Goal: Information Seeking & Learning: Check status

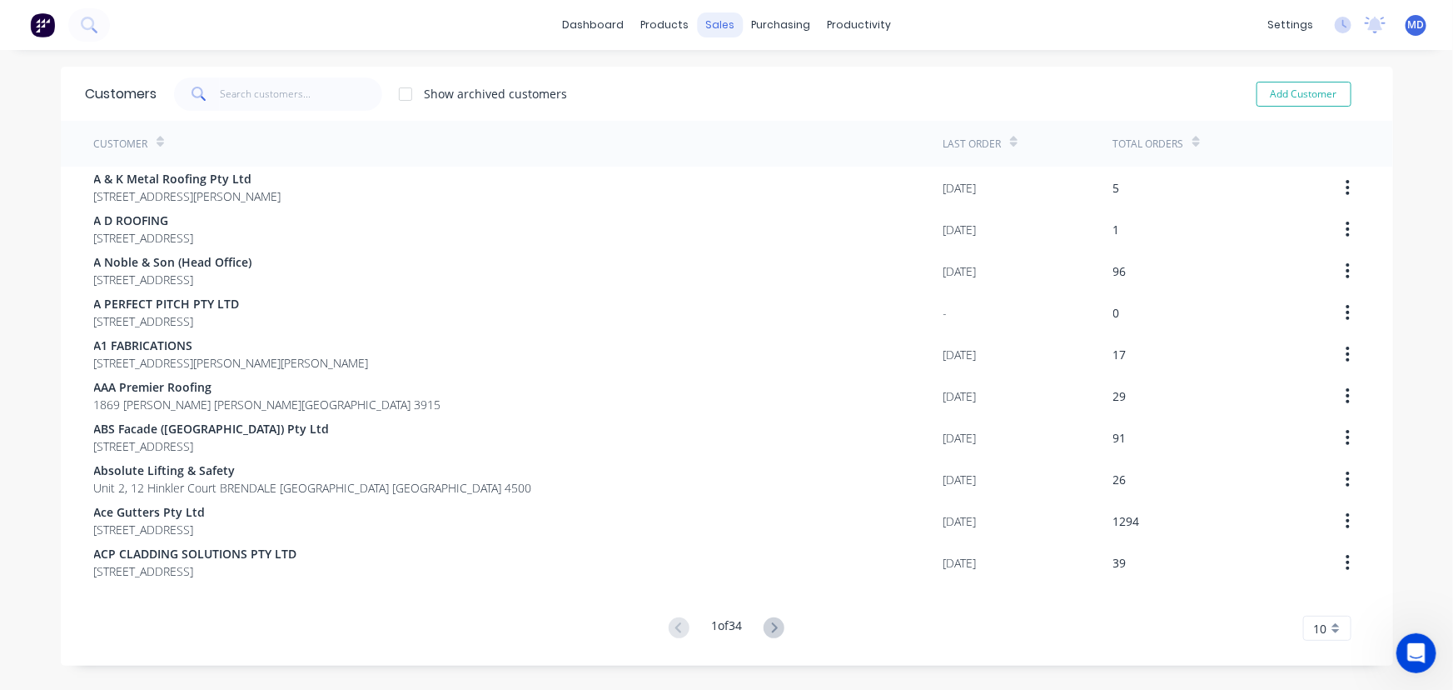
click at [715, 20] on div "sales" at bounding box center [720, 24] width 46 height 25
click at [709, 23] on div "sales" at bounding box center [720, 24] width 46 height 25
click at [769, 76] on div "Sales Orders" at bounding box center [776, 79] width 68 height 15
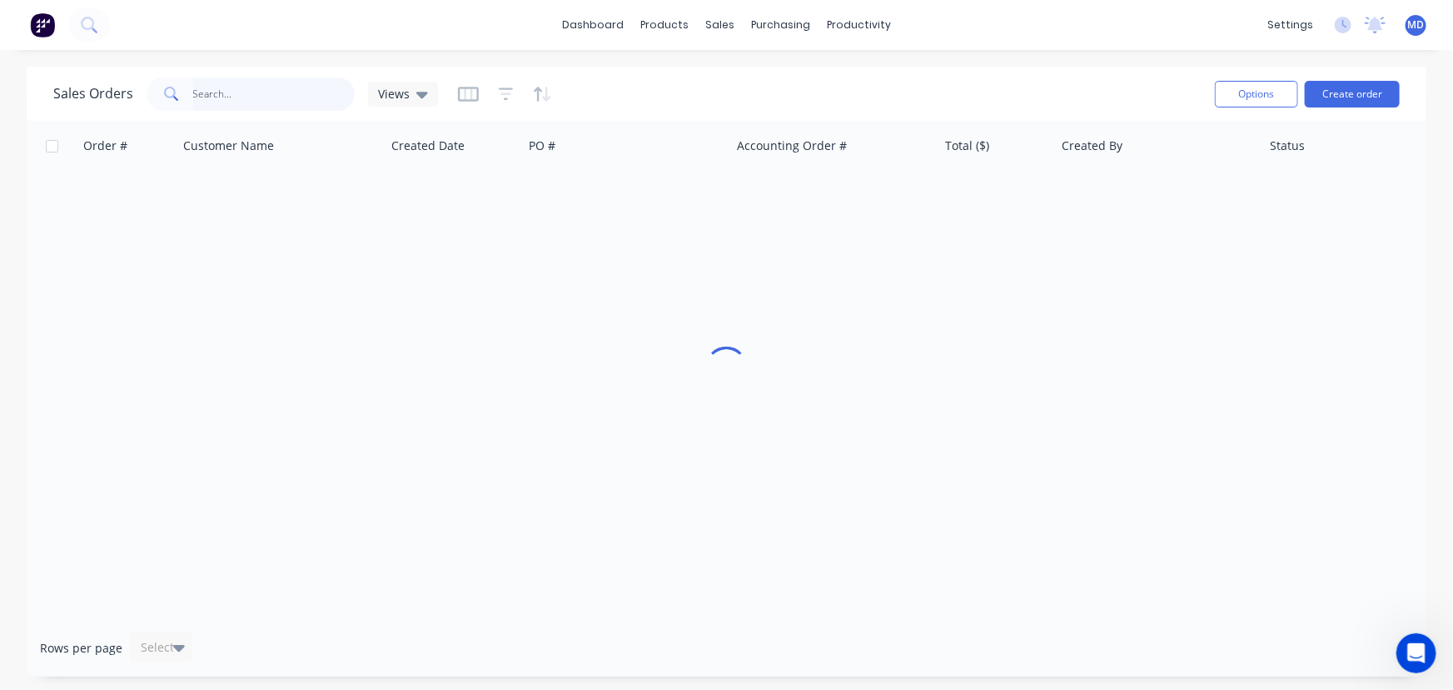
drag, startPoint x: 278, startPoint y: 92, endPoint x: 261, endPoint y: 90, distance: 16.8
click at [276, 92] on input "text" at bounding box center [274, 93] width 162 height 33
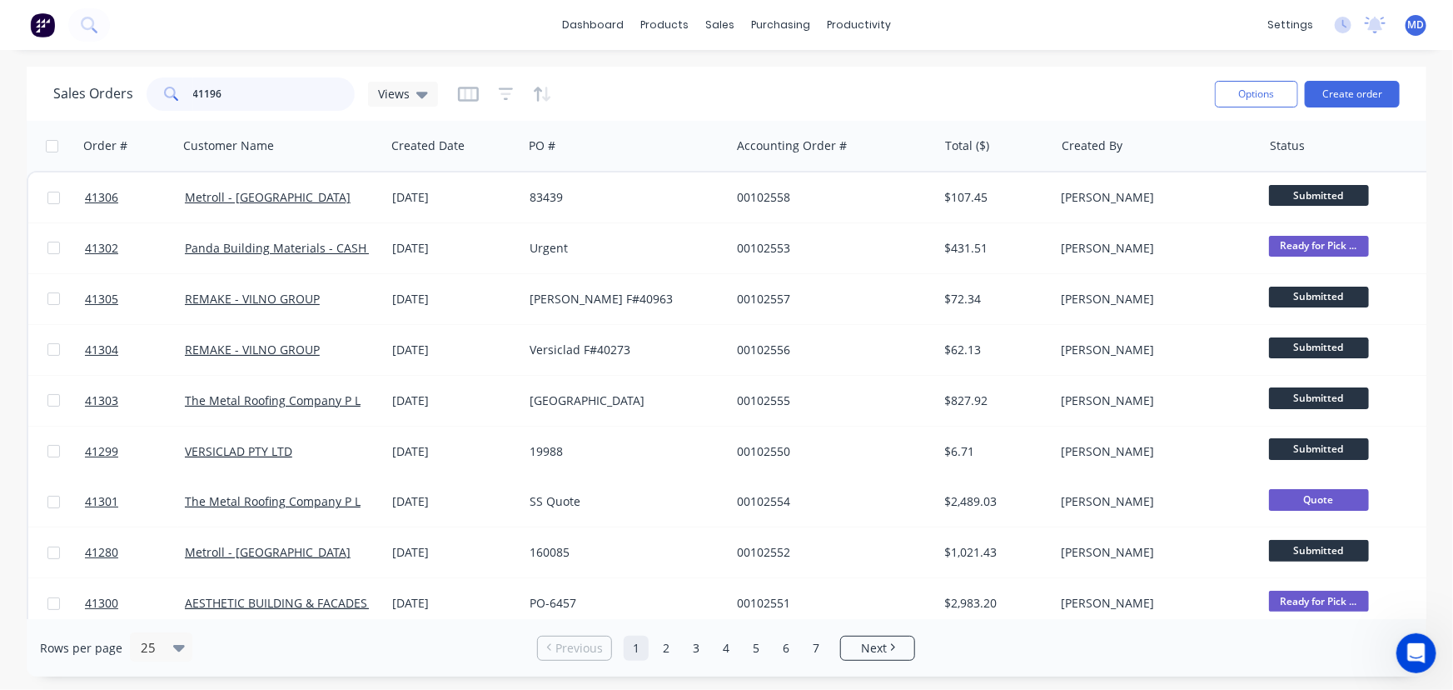
type input "41196"
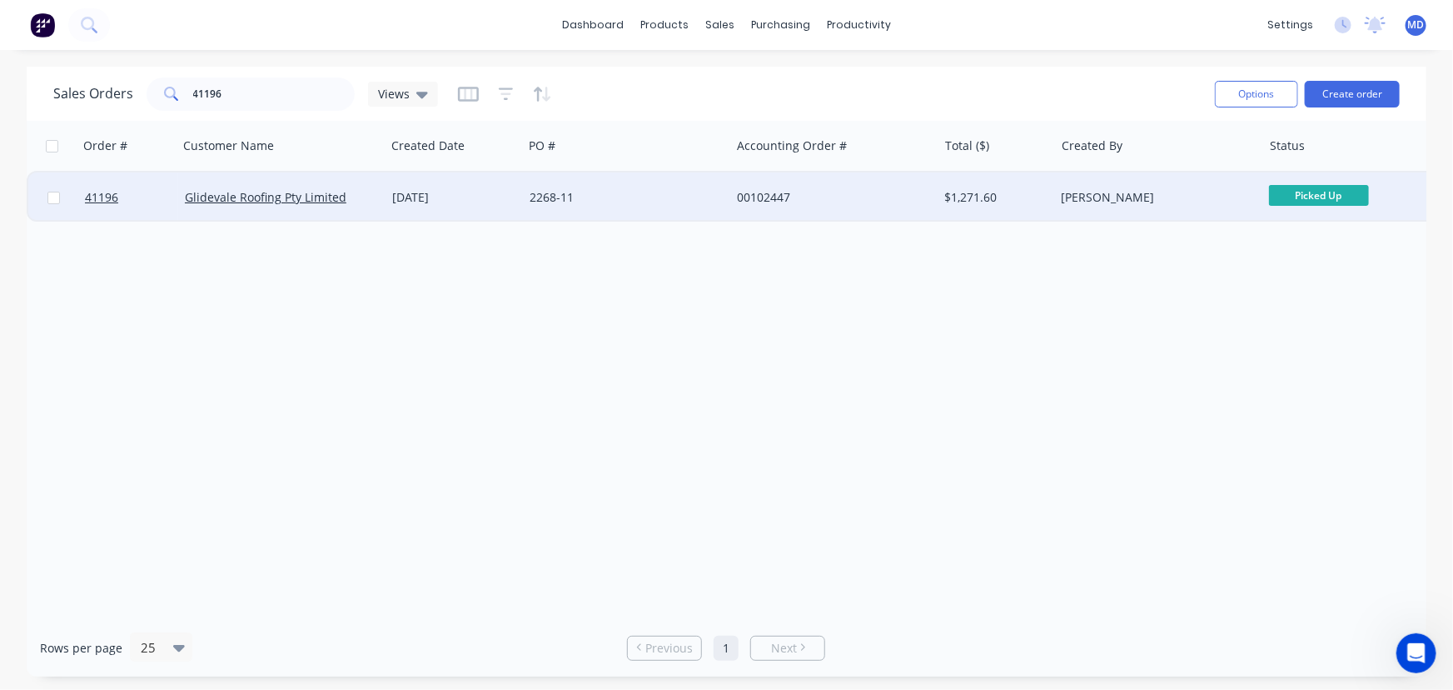
click at [665, 192] on div "2268-11" at bounding box center [622, 197] width 185 height 17
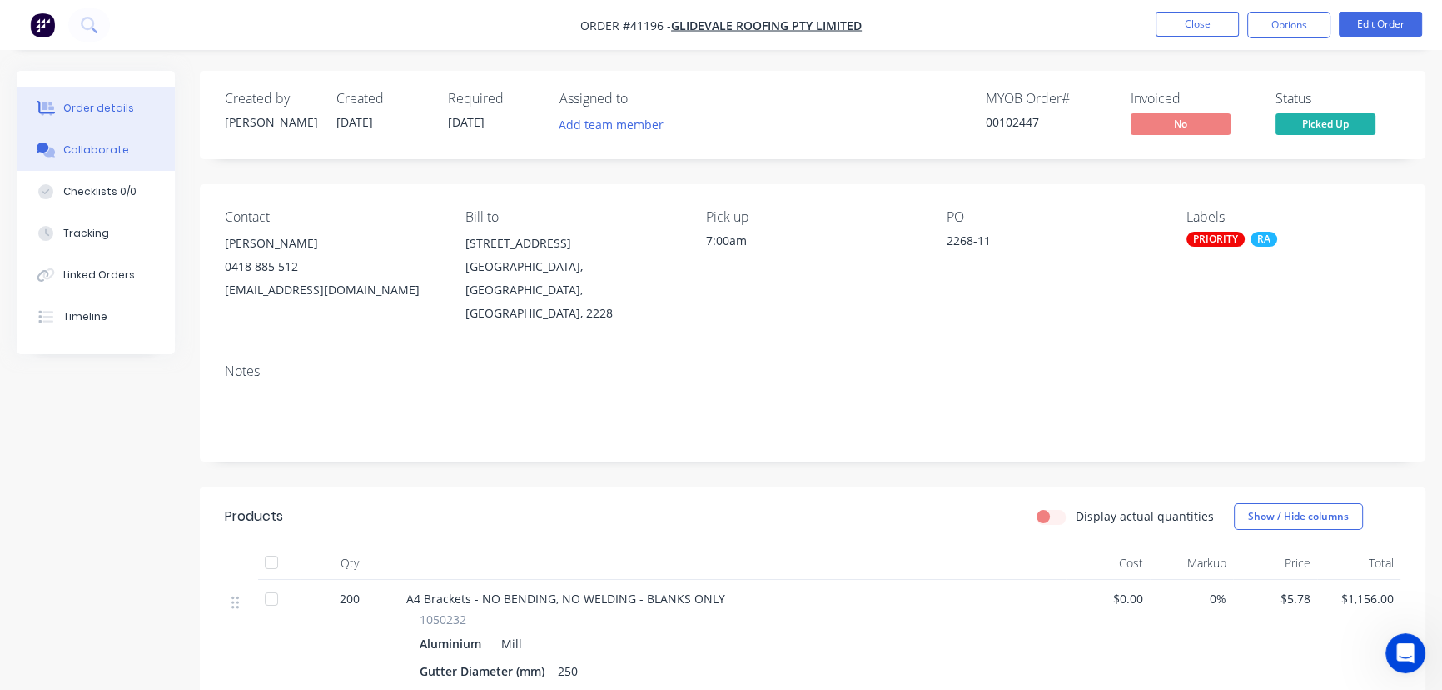
click at [112, 142] on div "Collaborate" at bounding box center [96, 149] width 66 height 15
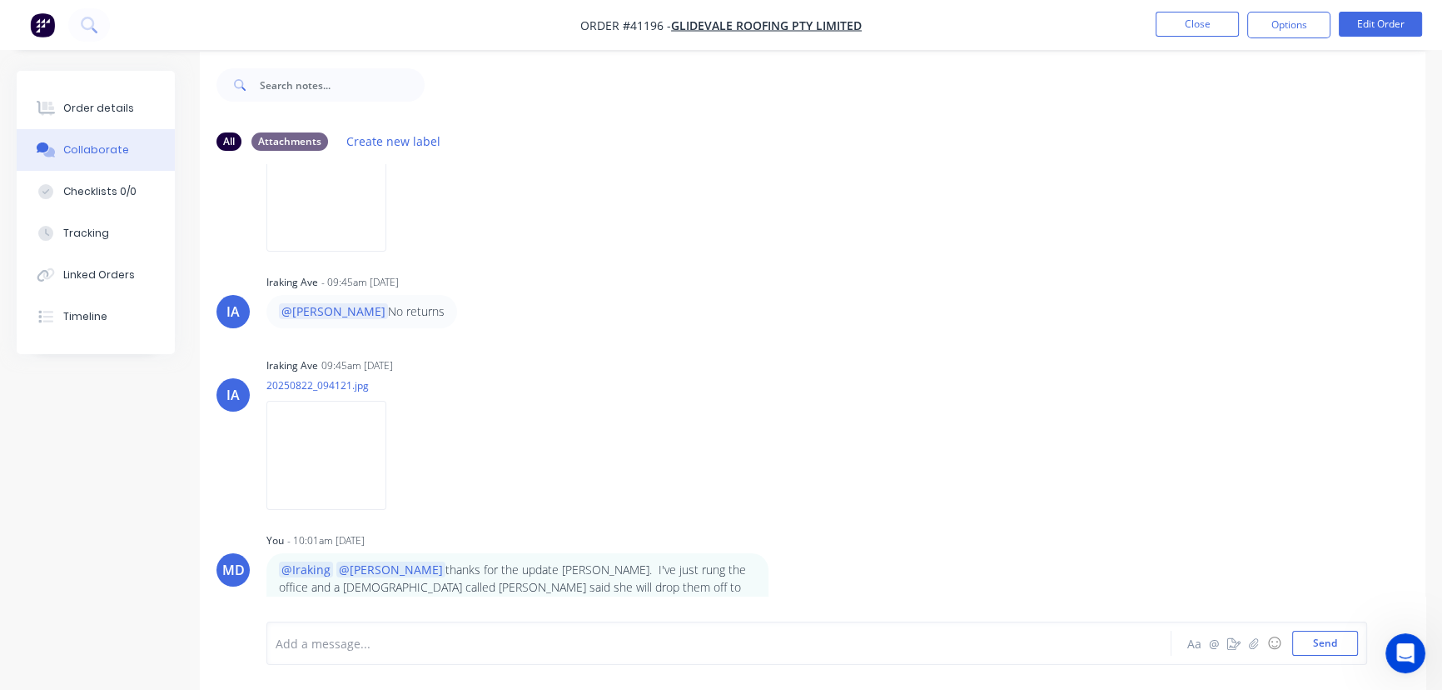
scroll to position [25, 0]
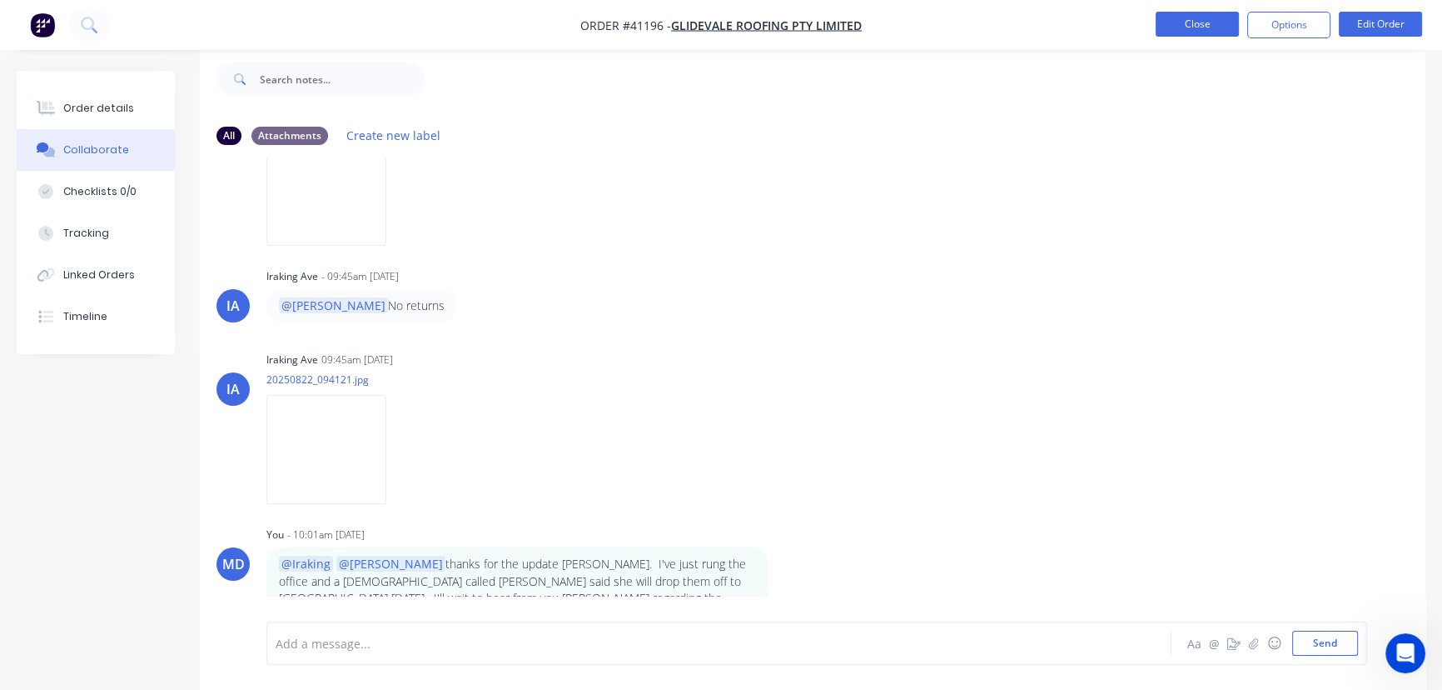
click at [1188, 20] on button "Close" at bounding box center [1197, 24] width 83 height 25
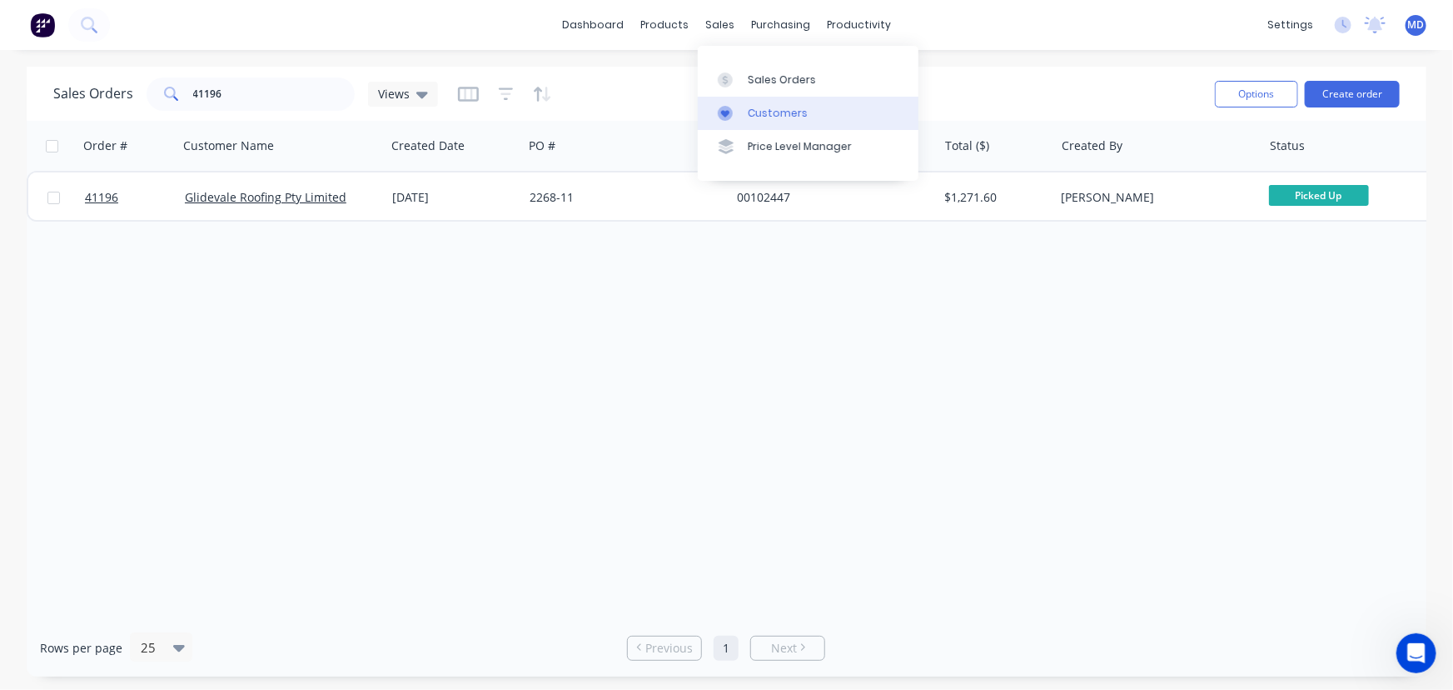
click at [779, 112] on div "Customers" at bounding box center [778, 113] width 60 height 15
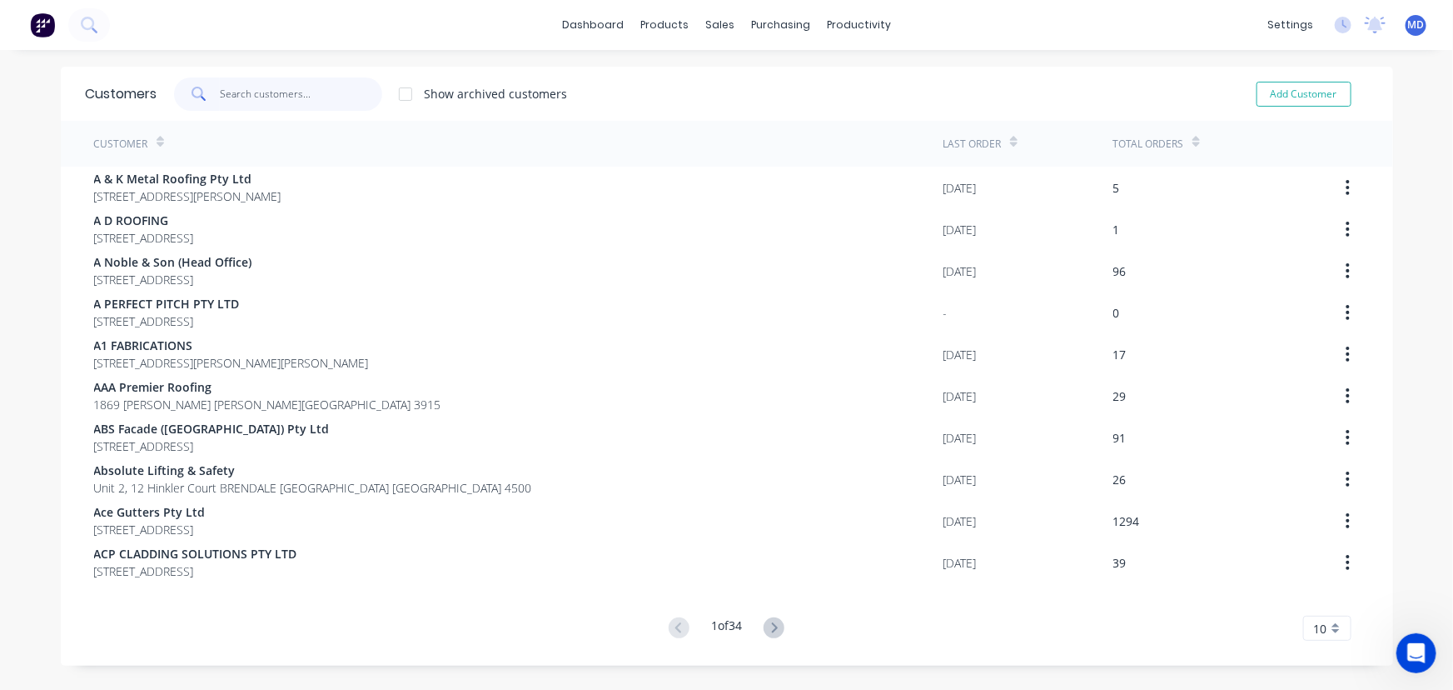
click at [286, 100] on input "text" at bounding box center [301, 93] width 162 height 33
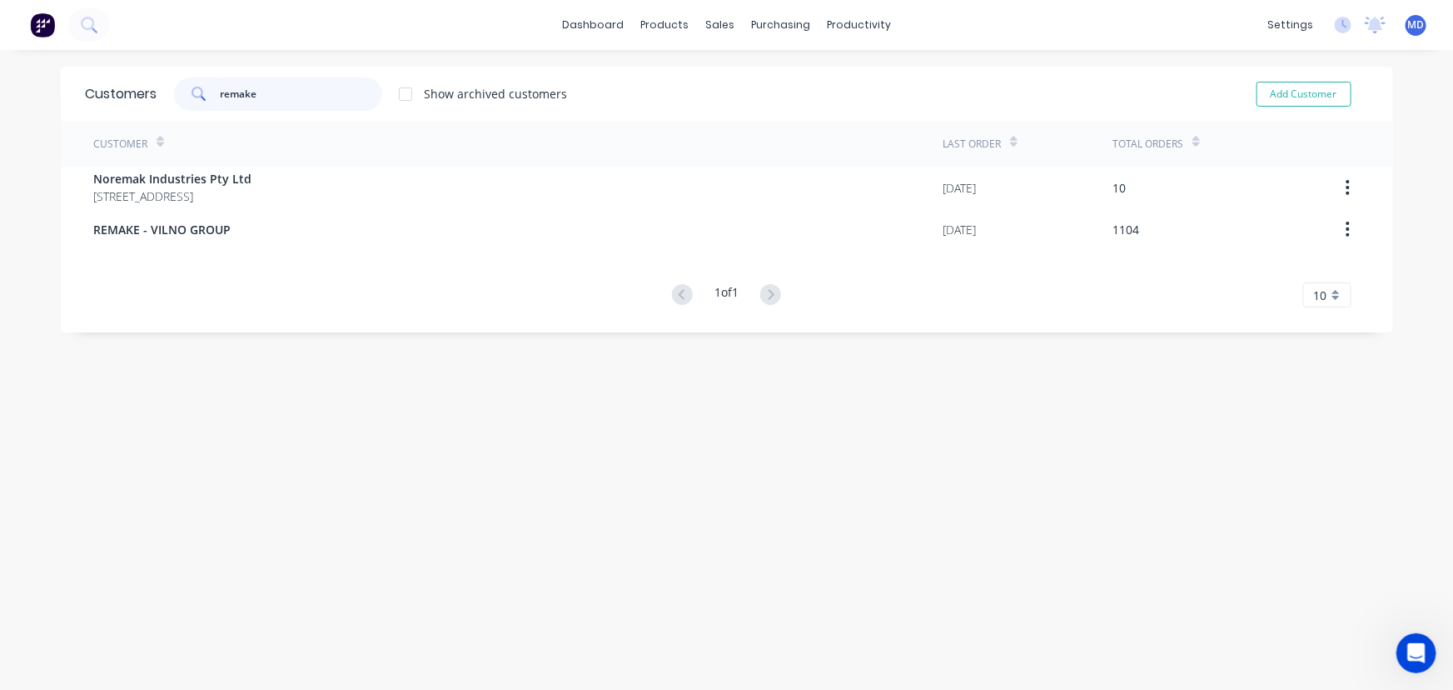
type input "remake"
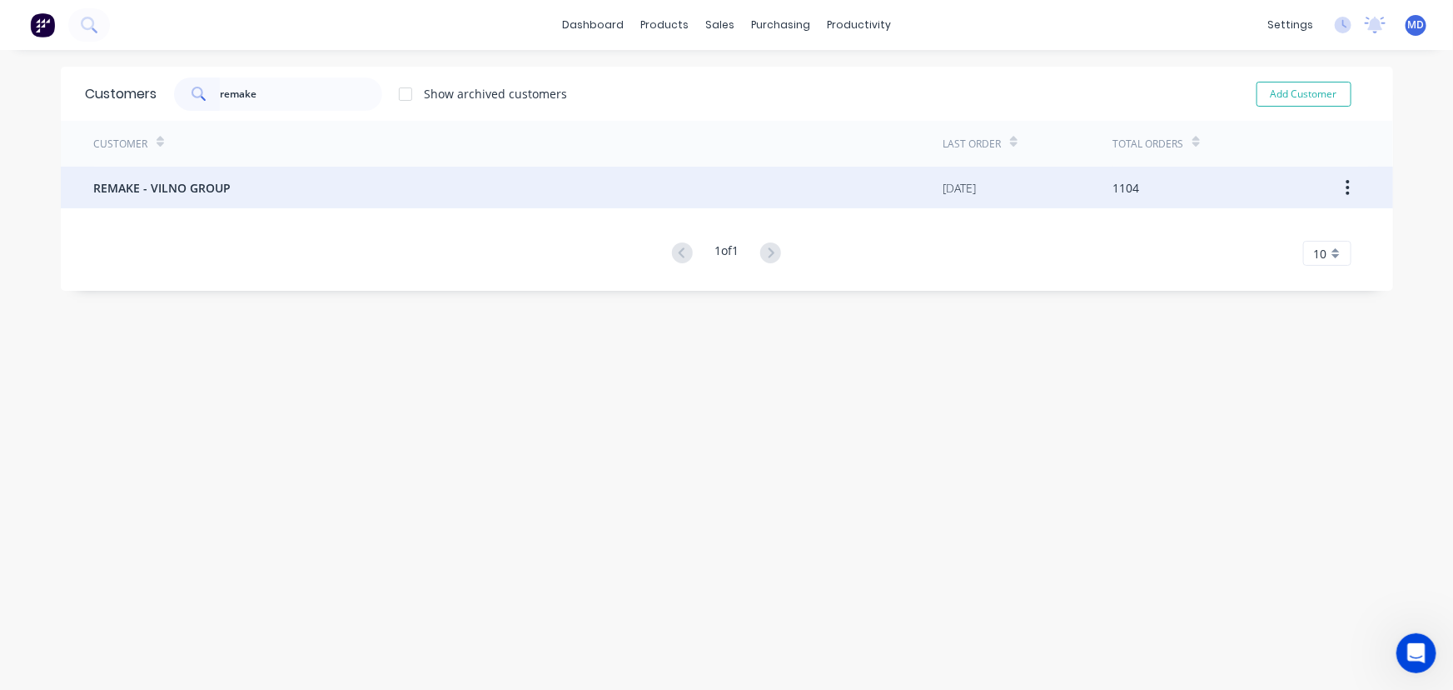
click at [127, 182] on span "REMAKE - VILNO GROUP" at bounding box center [162, 187] width 137 height 17
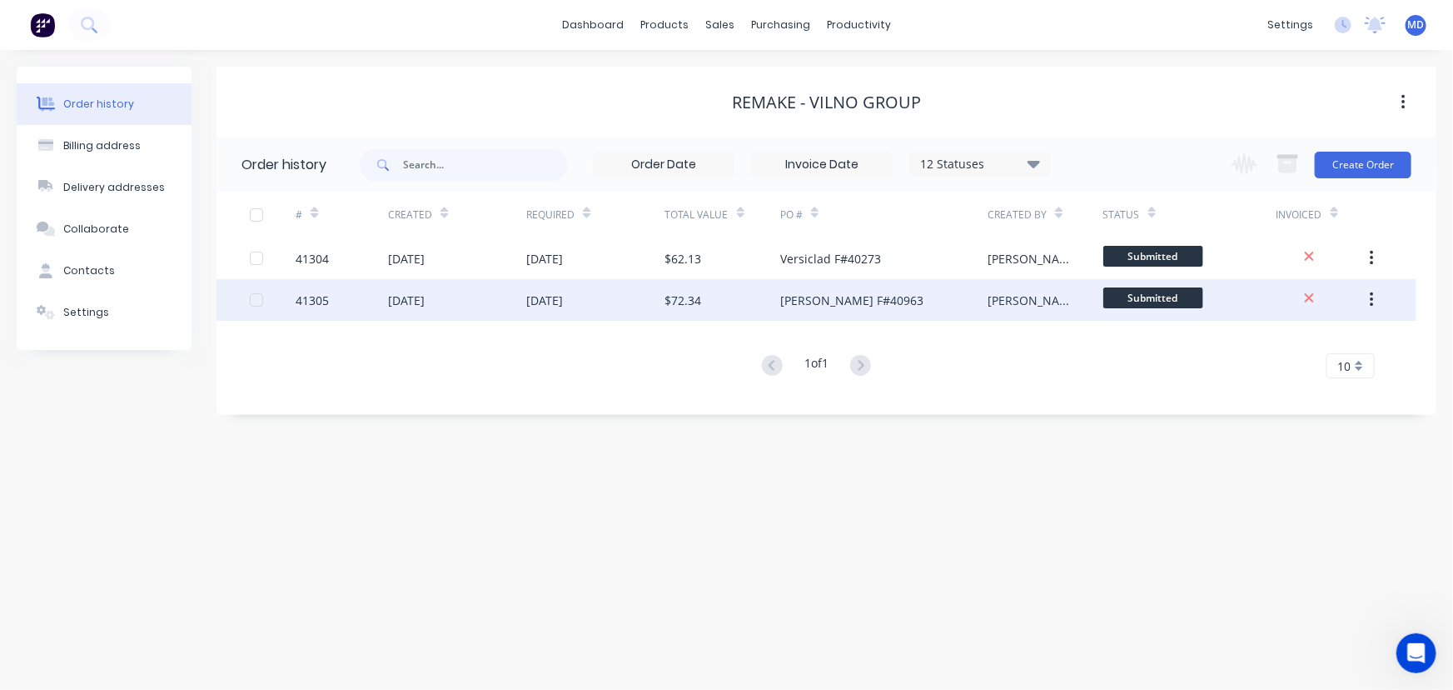
click at [609, 306] on div "[DATE]" at bounding box center [595, 300] width 138 height 42
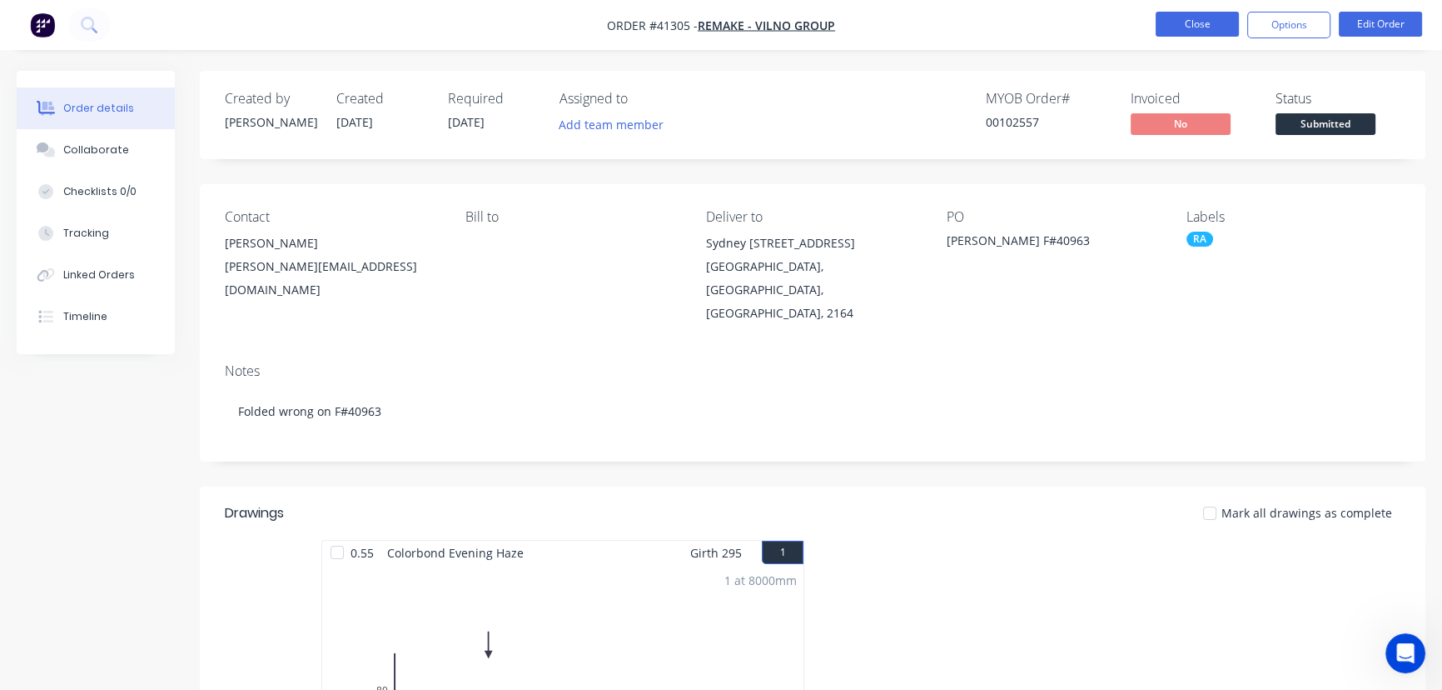
click at [1201, 24] on button "Close" at bounding box center [1197, 24] width 83 height 25
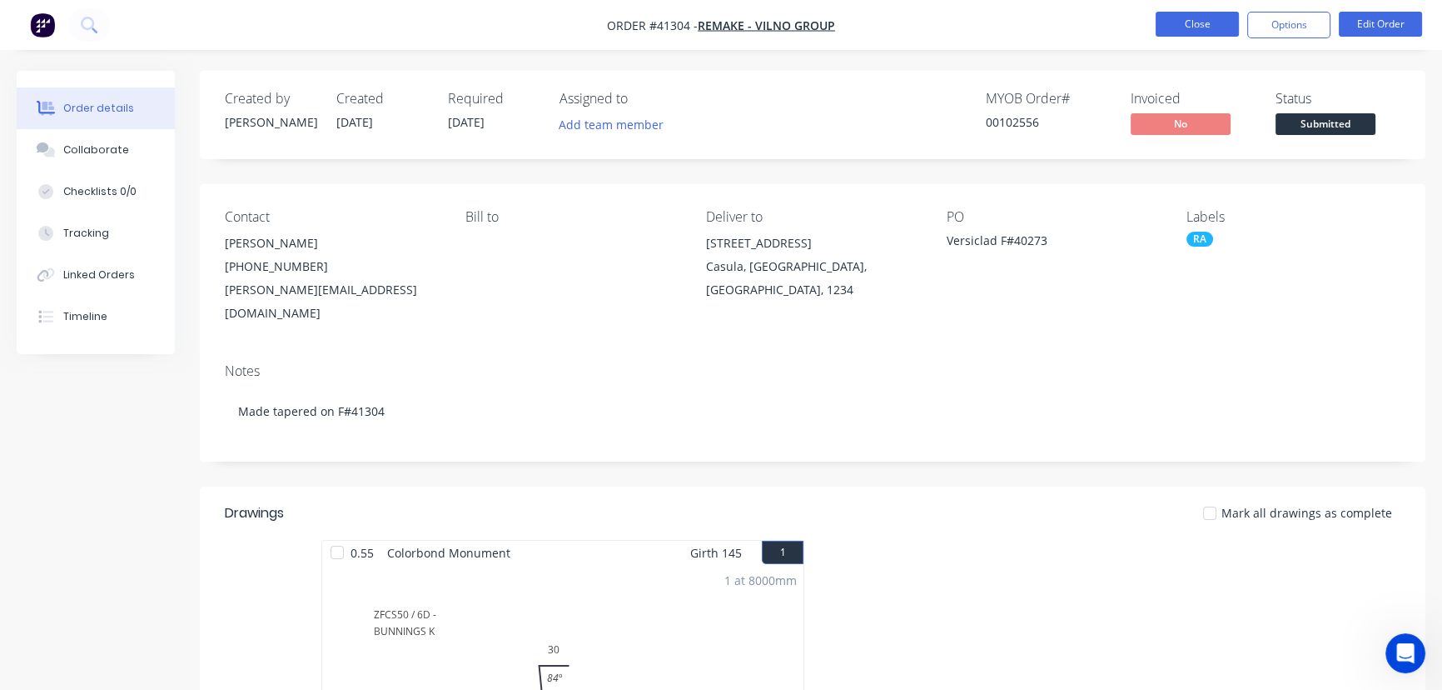
click at [1194, 22] on button "Close" at bounding box center [1197, 24] width 83 height 25
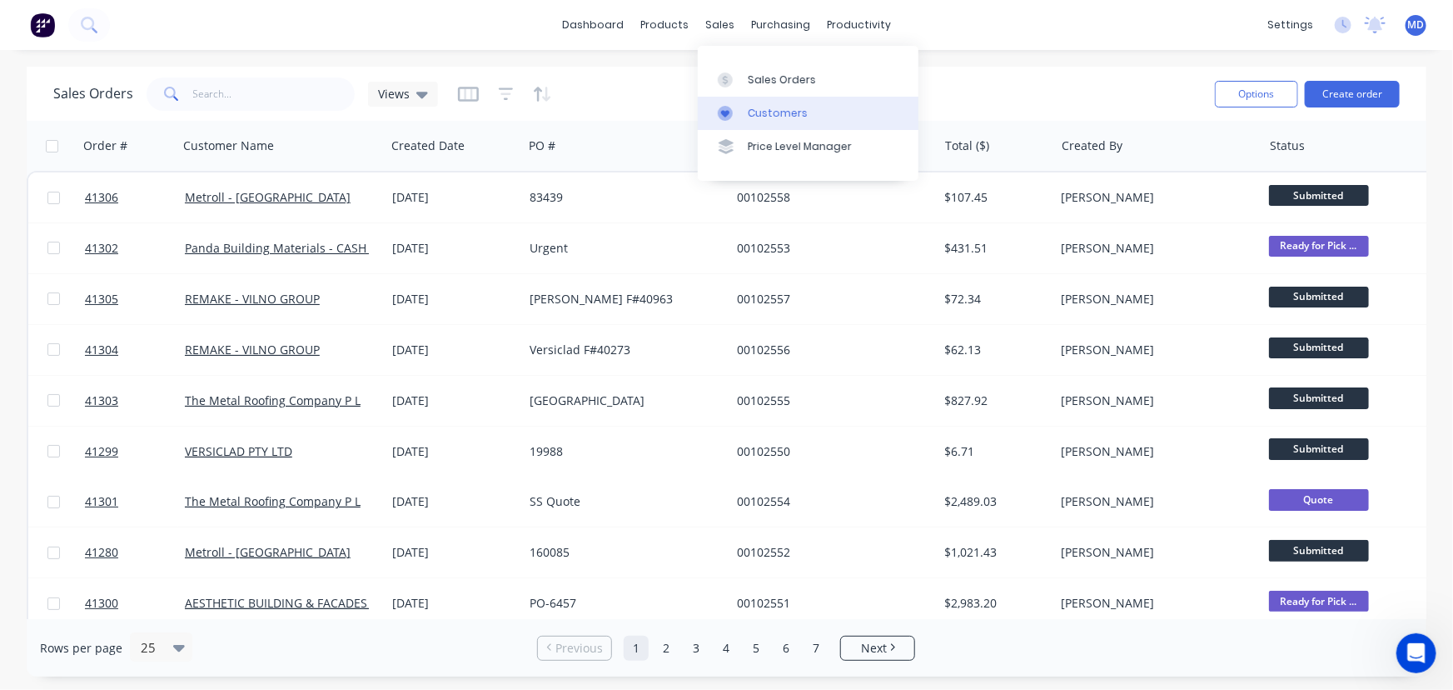
click at [786, 117] on div "Customers" at bounding box center [778, 113] width 60 height 15
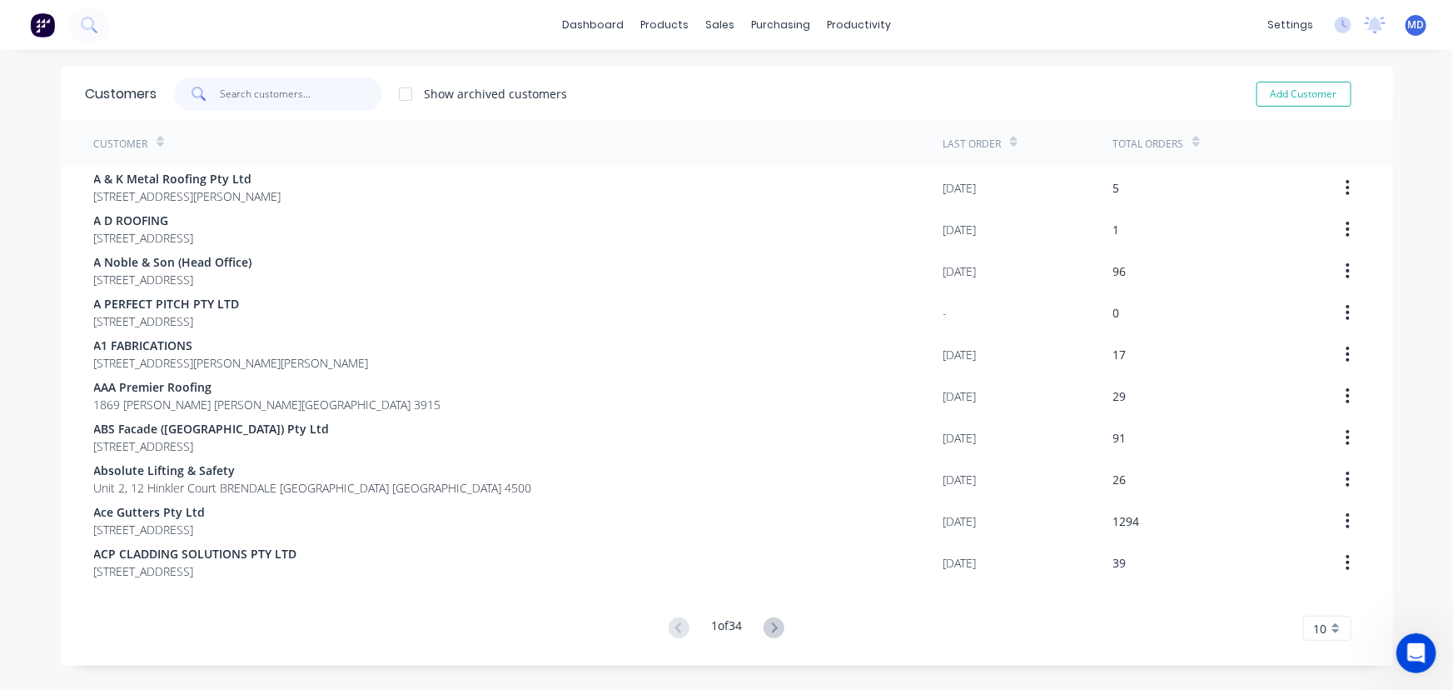
drag, startPoint x: 263, startPoint y: 102, endPoint x: 256, endPoint y: 95, distance: 10.0
click at [260, 101] on input "text" at bounding box center [301, 93] width 162 height 33
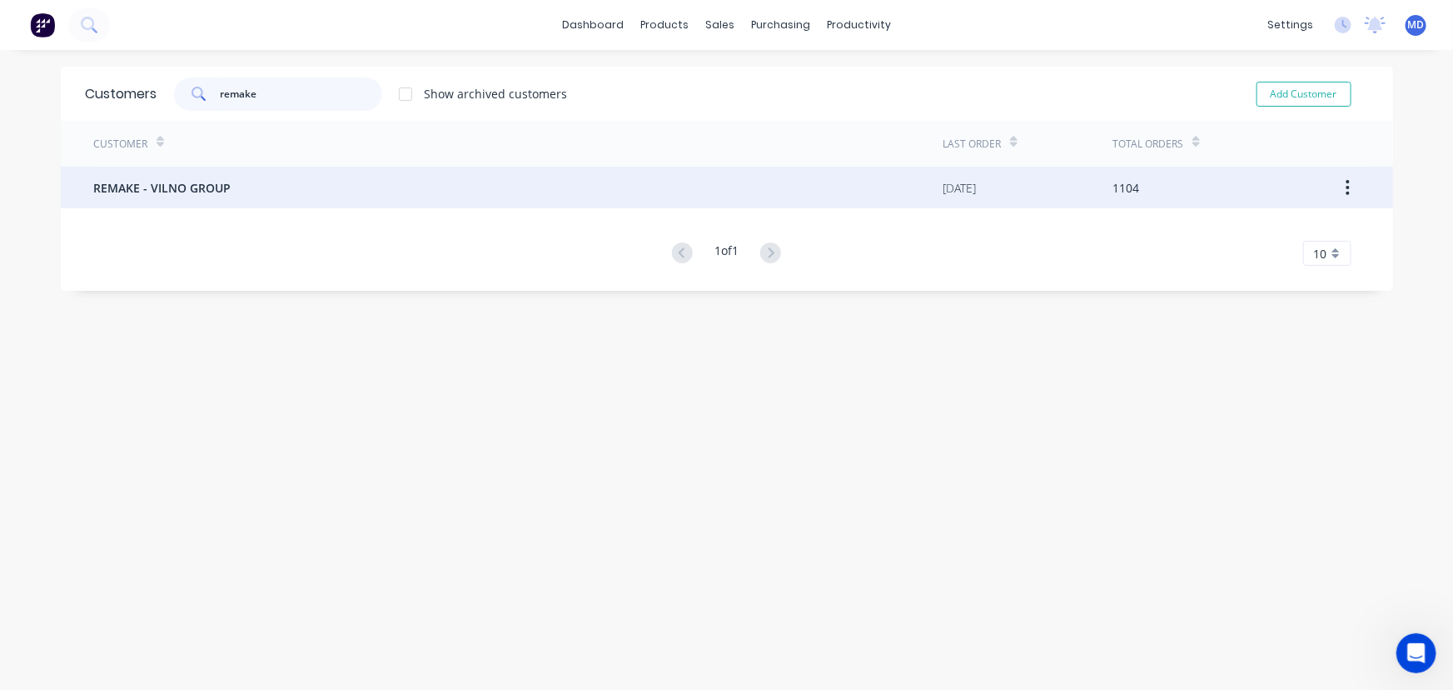
type input "remake"
click at [157, 191] on span "REMAKE - VILNO GROUP" at bounding box center [162, 187] width 137 height 17
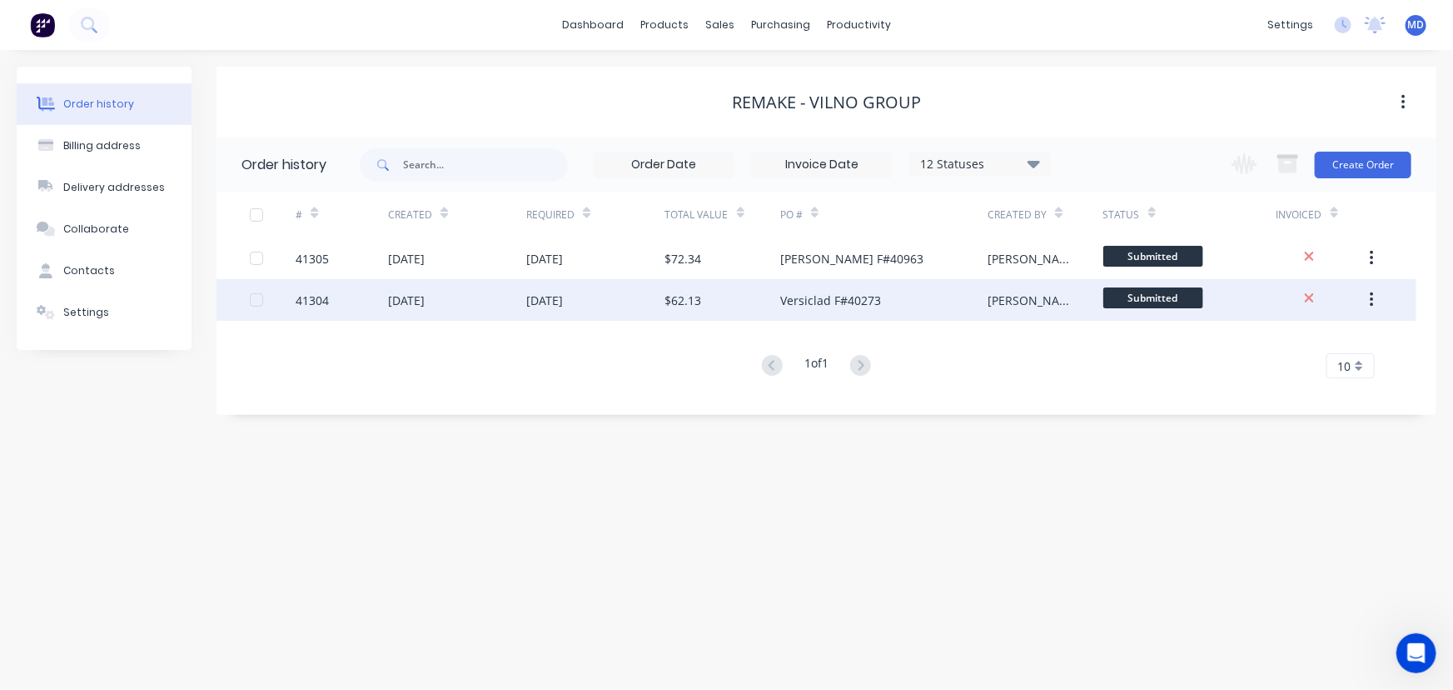
click at [518, 304] on div "[DATE]" at bounding box center [457, 300] width 138 height 42
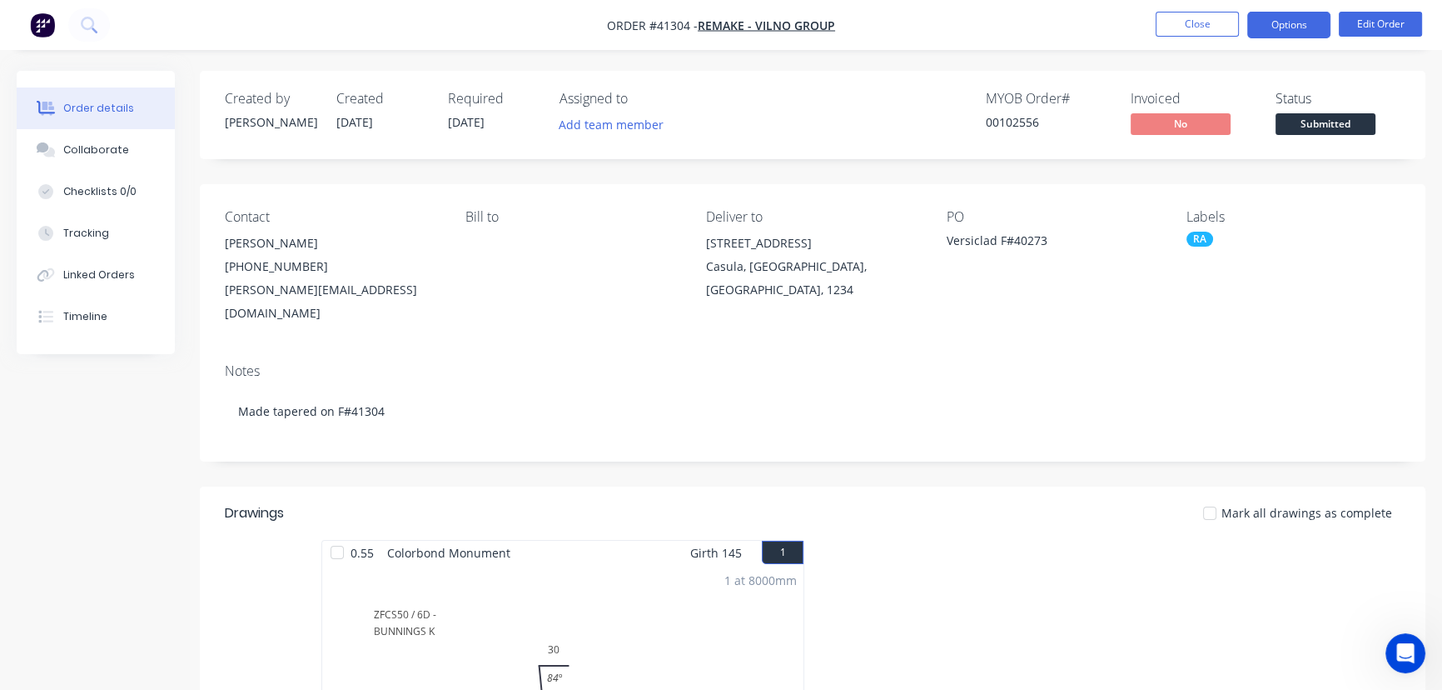
click at [1278, 23] on button "Options" at bounding box center [1289, 25] width 83 height 27
click at [89, 271] on div "Linked Orders" at bounding box center [99, 274] width 72 height 15
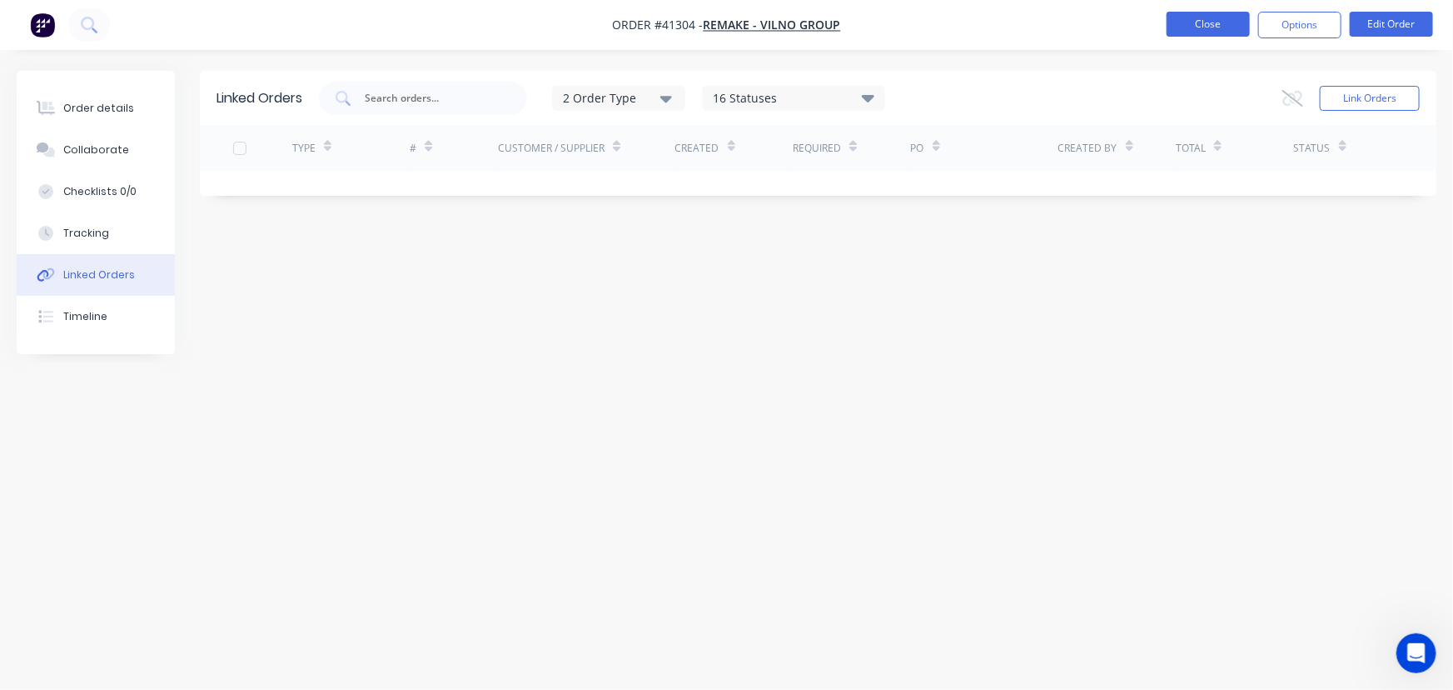
click at [1199, 25] on button "Close" at bounding box center [1208, 24] width 83 height 25
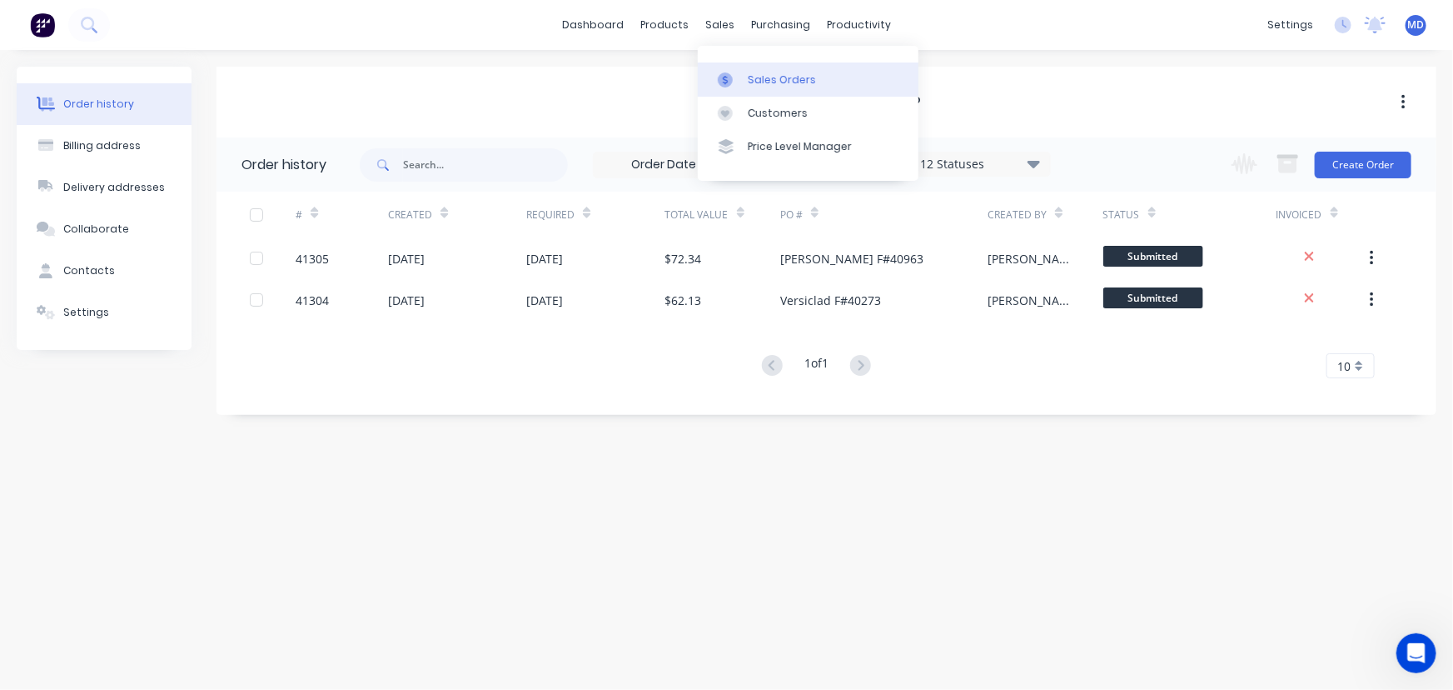
click at [764, 76] on div "Sales Orders" at bounding box center [782, 79] width 68 height 15
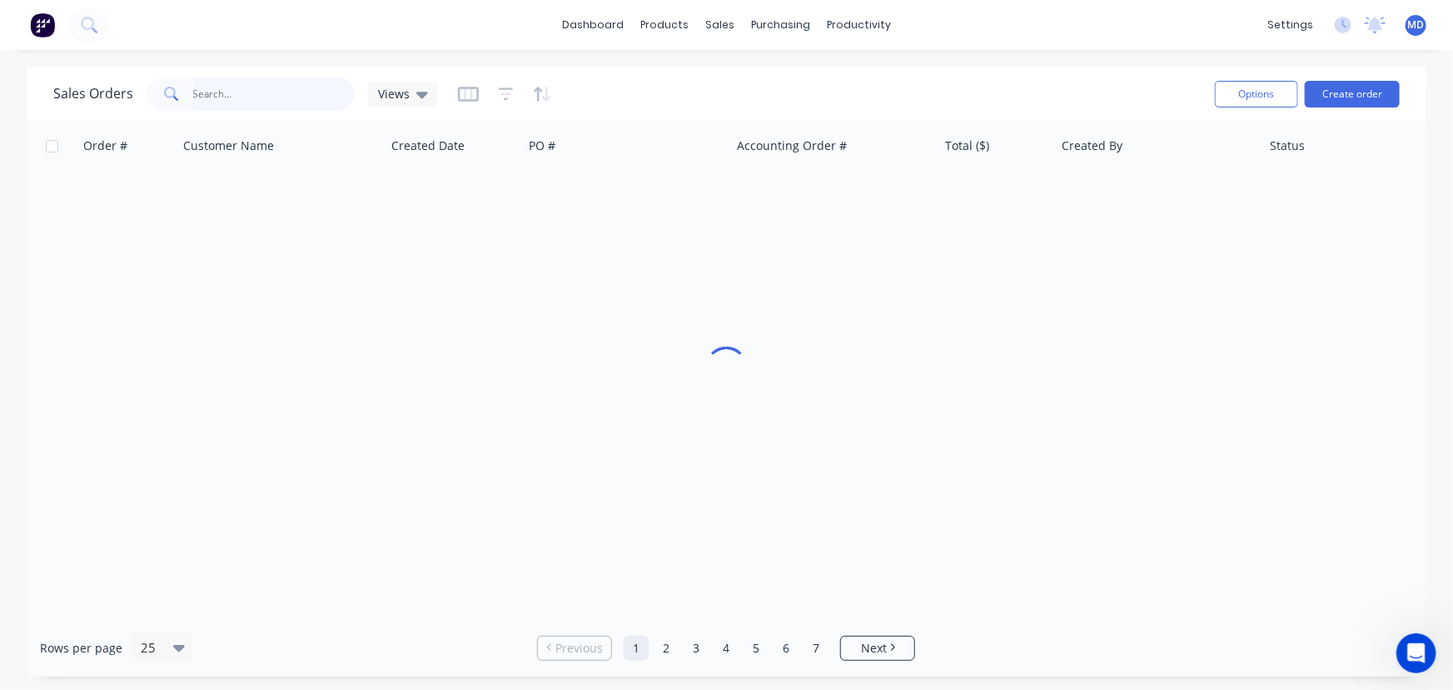
click at [282, 88] on input "text" at bounding box center [274, 93] width 162 height 33
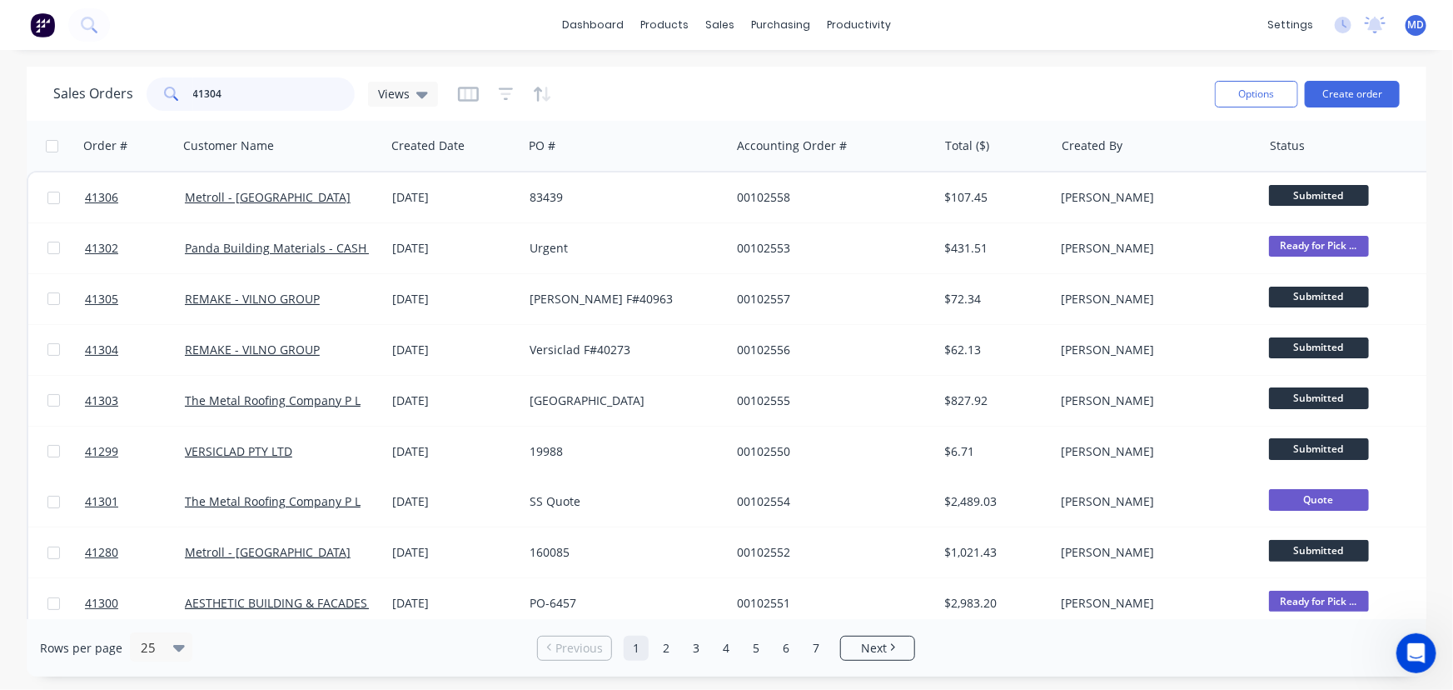
type input "41304"
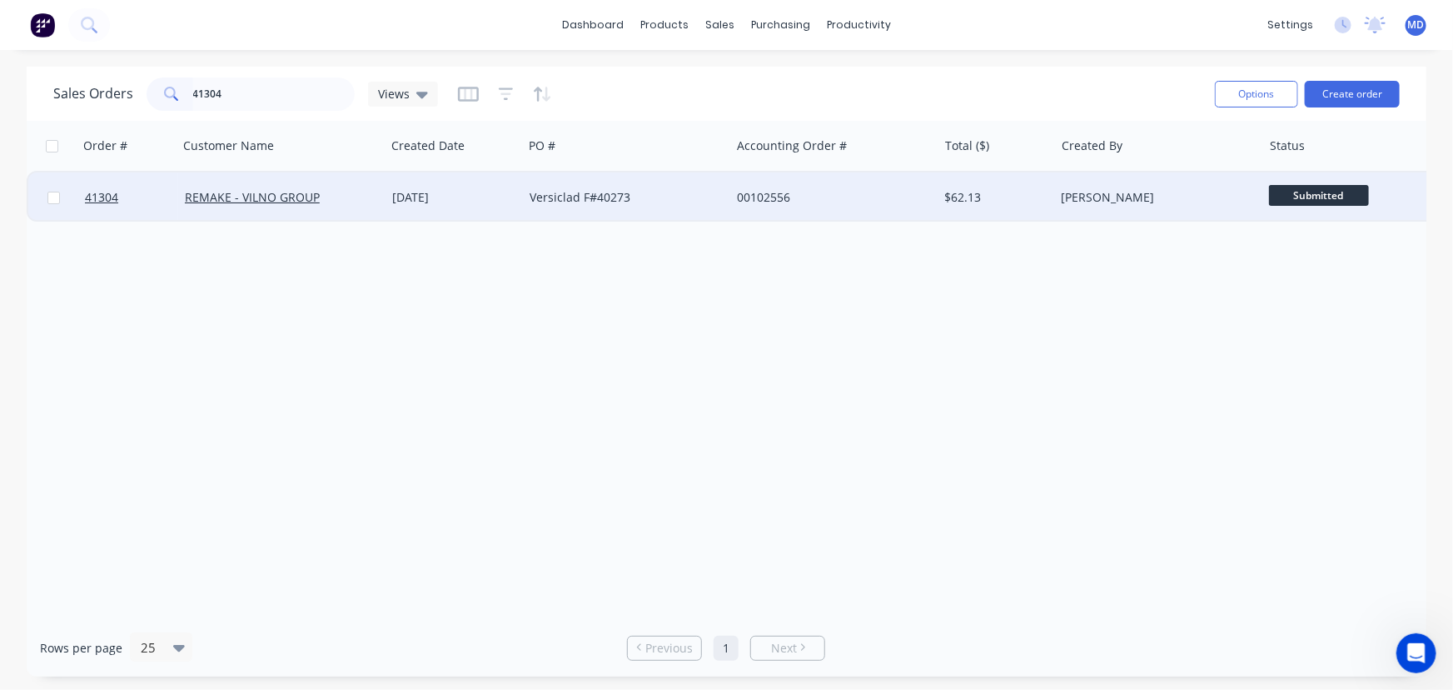
click at [682, 195] on div "Versiclad F#40273" at bounding box center [622, 197] width 185 height 17
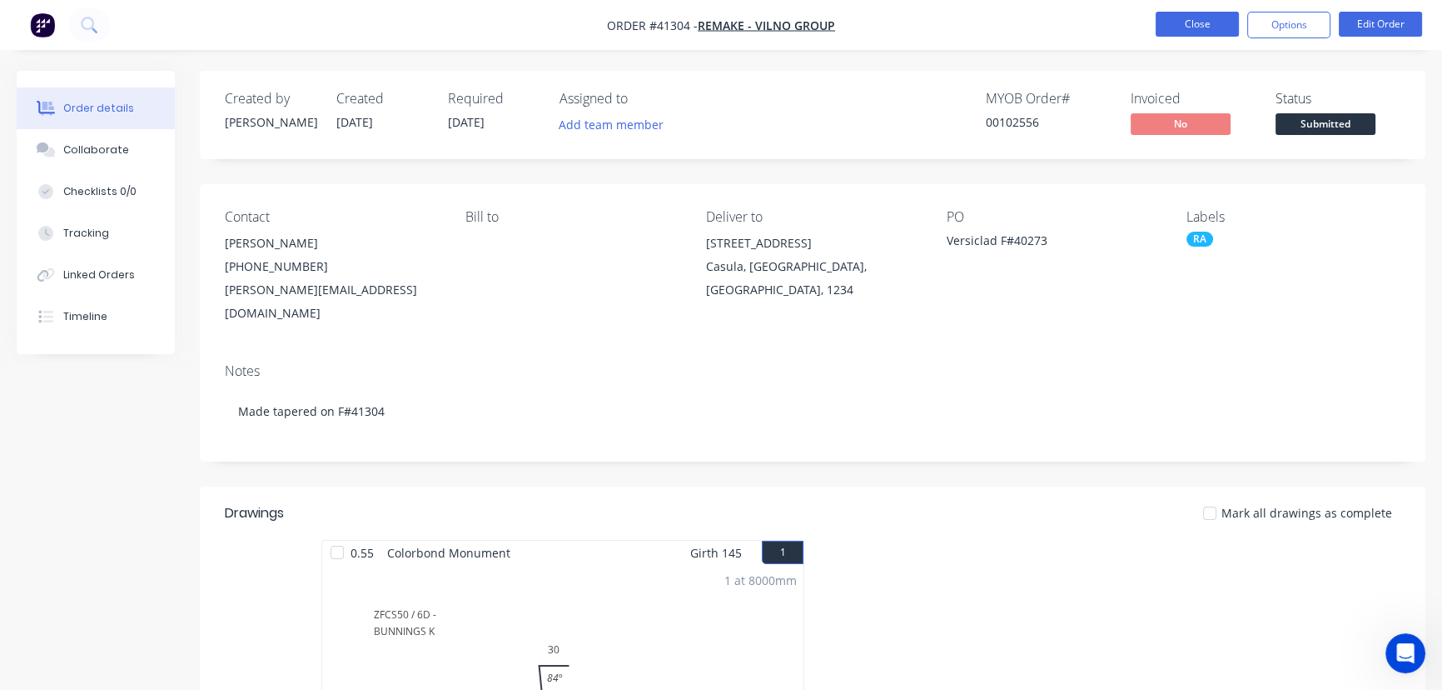
click at [1213, 24] on button "Close" at bounding box center [1197, 24] width 83 height 25
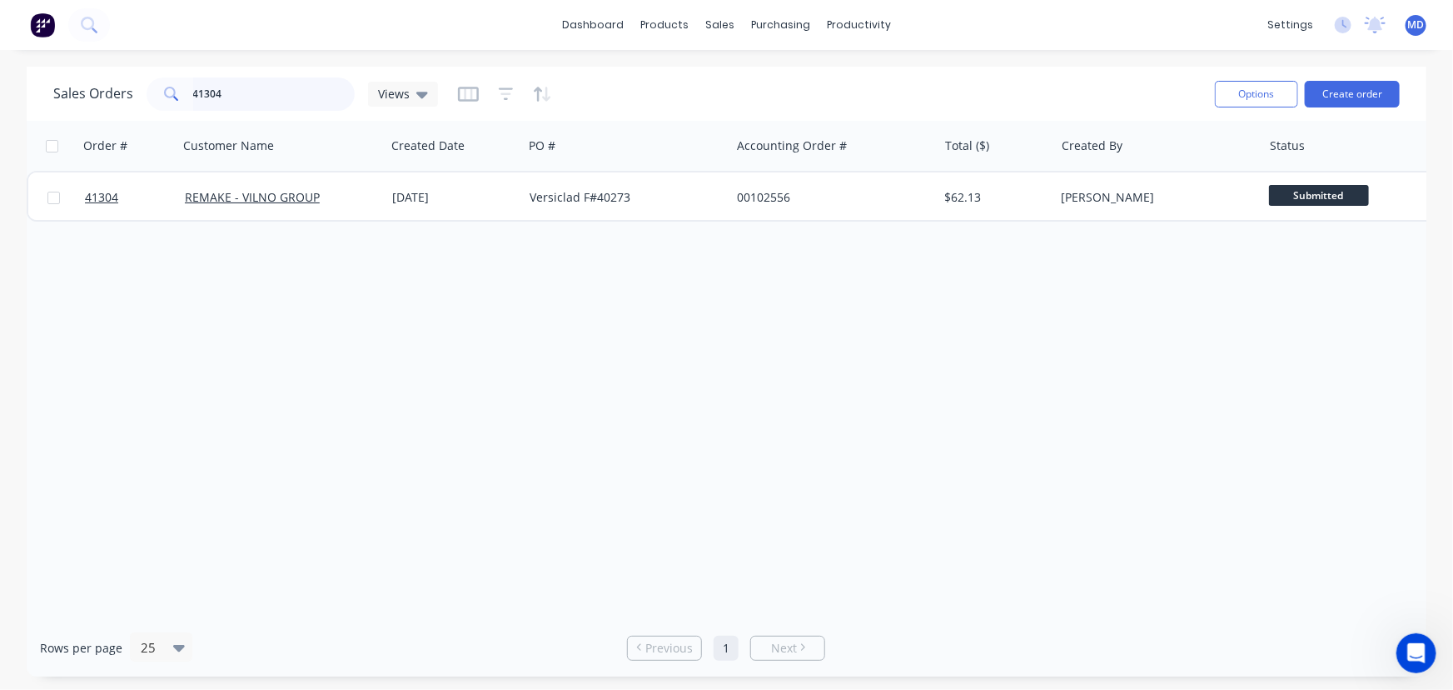
drag, startPoint x: 142, startPoint y: 93, endPoint x: -21, endPoint y: 85, distance: 162.6
click at [0, 85] on html "dashboard products sales purchasing productivity dashboard products Product Cat…" at bounding box center [726, 345] width 1453 height 690
type input "40273"
click at [1297, 150] on div at bounding box center [1343, 145] width 146 height 33
click at [1407, 150] on icon "button" at bounding box center [1406, 146] width 7 height 12
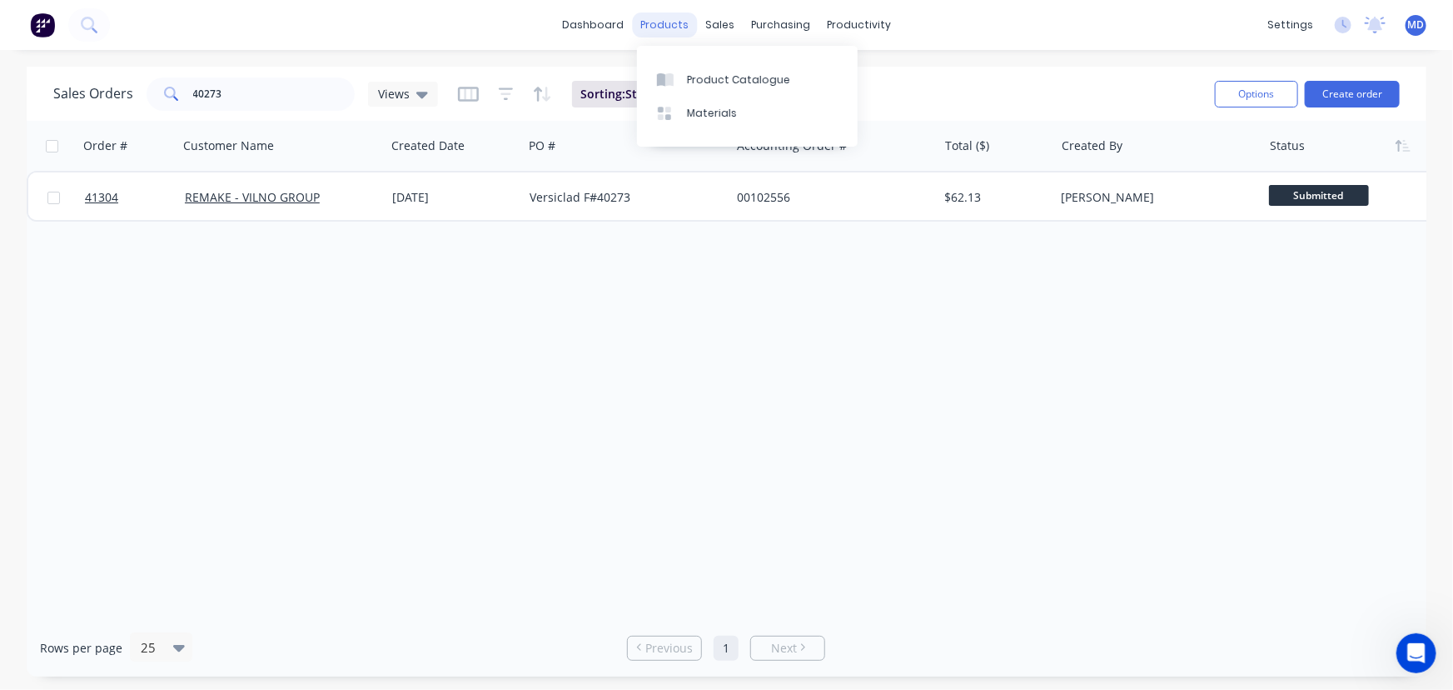
click at [666, 25] on div "products" at bounding box center [664, 24] width 65 height 25
click at [424, 91] on icon at bounding box center [422, 94] width 12 height 18
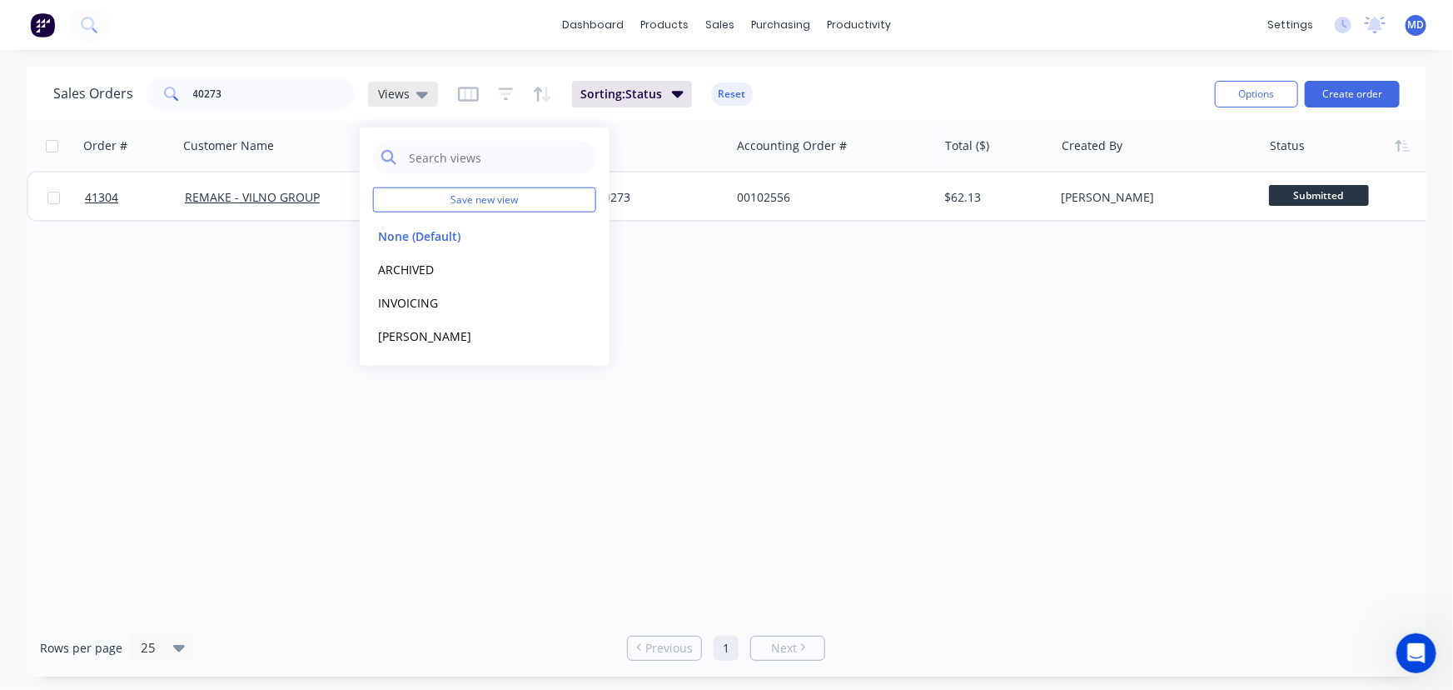
click at [387, 87] on span "Views" at bounding box center [394, 93] width 32 height 17
click at [396, 265] on button "ARCHIVED" at bounding box center [468, 268] width 190 height 19
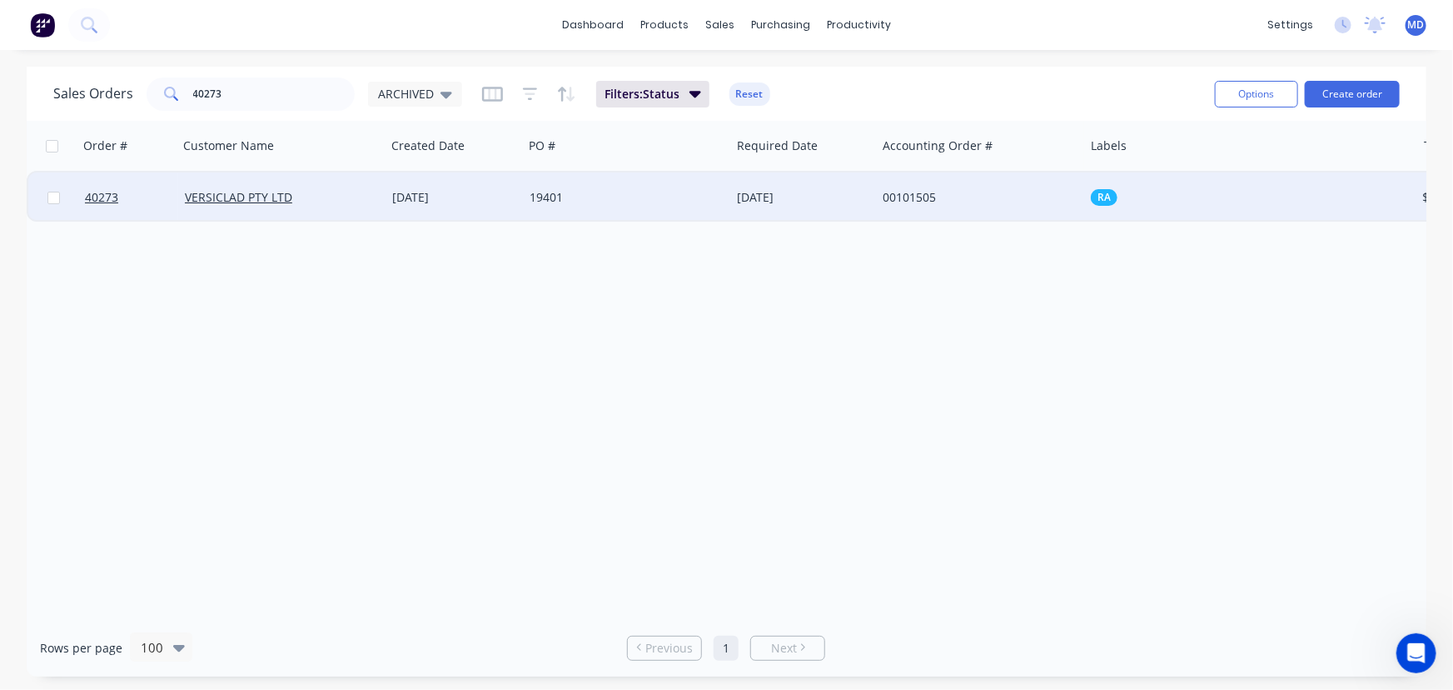
click at [675, 186] on div "19401" at bounding box center [626, 197] width 207 height 50
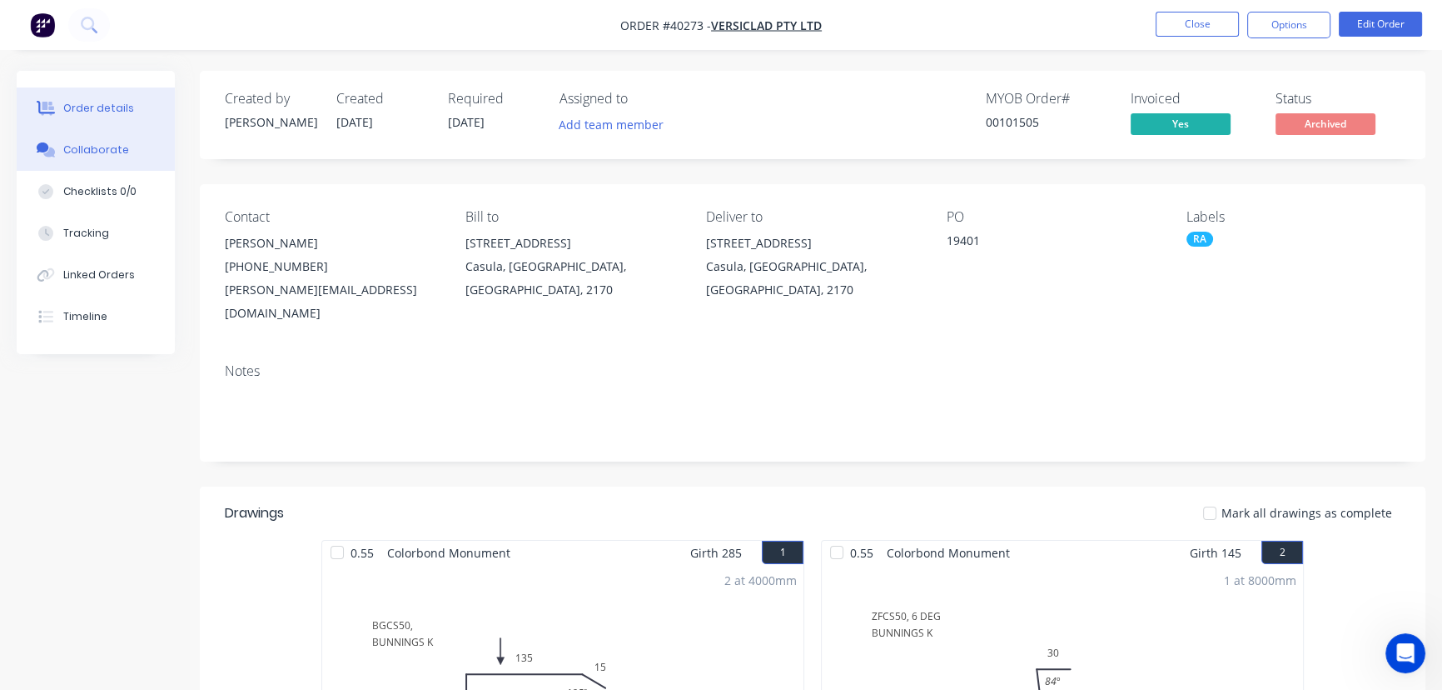
click at [97, 151] on div "Collaborate" at bounding box center [96, 149] width 66 height 15
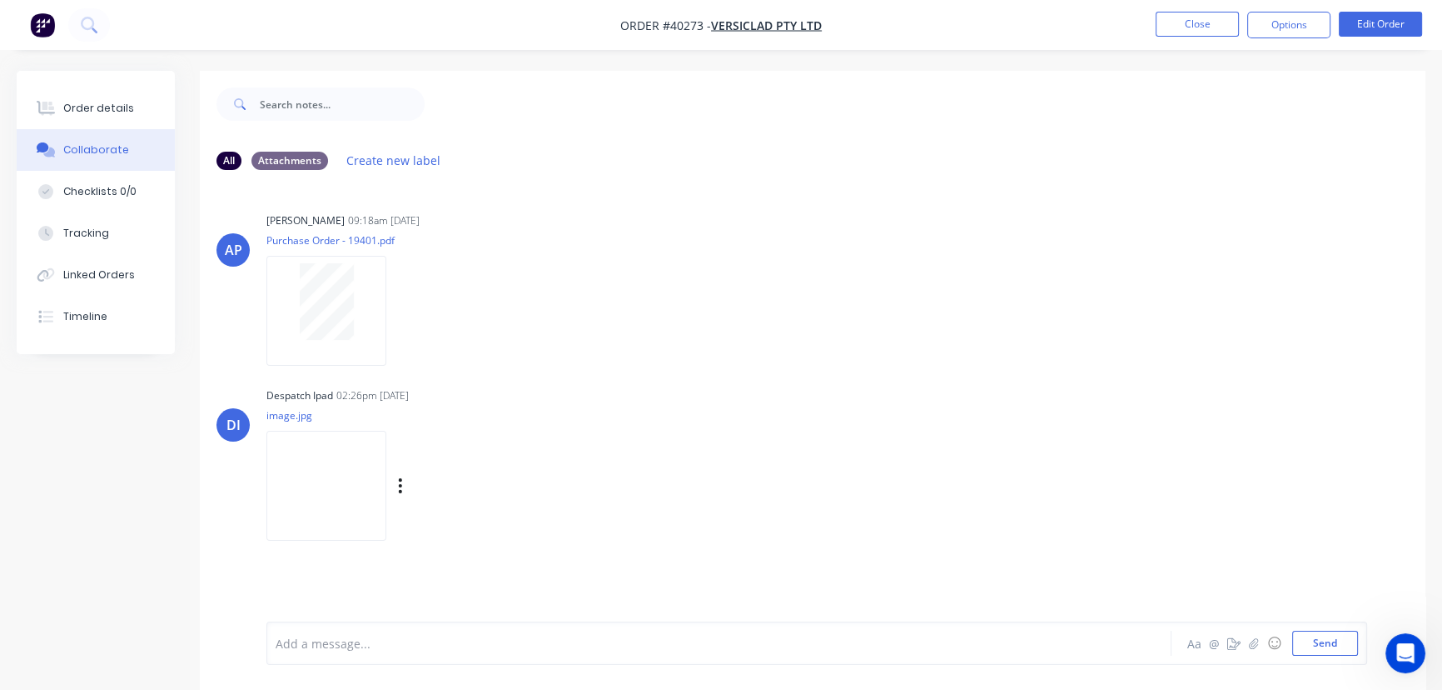
click at [333, 481] on img at bounding box center [326, 485] width 120 height 109
click at [1202, 19] on button "Close" at bounding box center [1197, 24] width 83 height 25
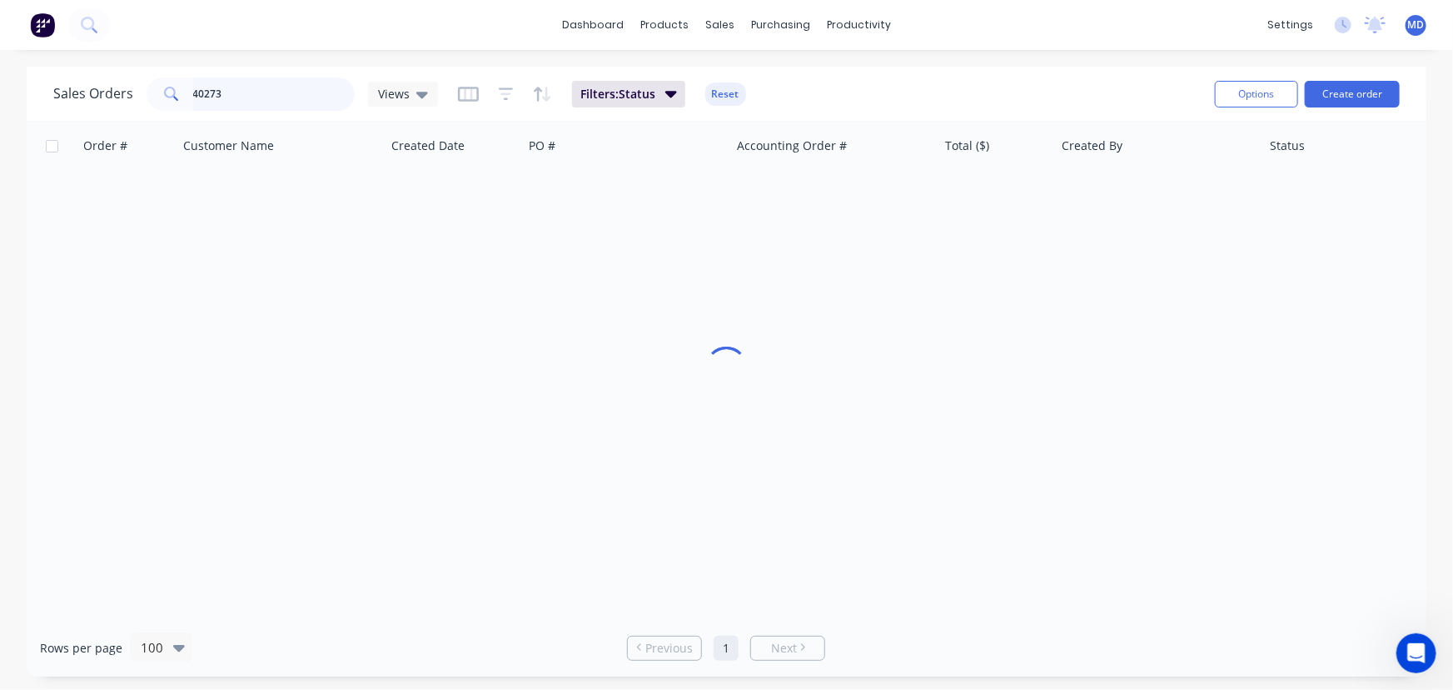
drag, startPoint x: 250, startPoint y: 94, endPoint x: 4, endPoint y: 99, distance: 245.7
click at [49, 99] on div "Sales Orders 40273 Views Filters: Status Reset Options Create order" at bounding box center [727, 94] width 1400 height 54
click at [783, 112] on div "Customers" at bounding box center [778, 113] width 60 height 15
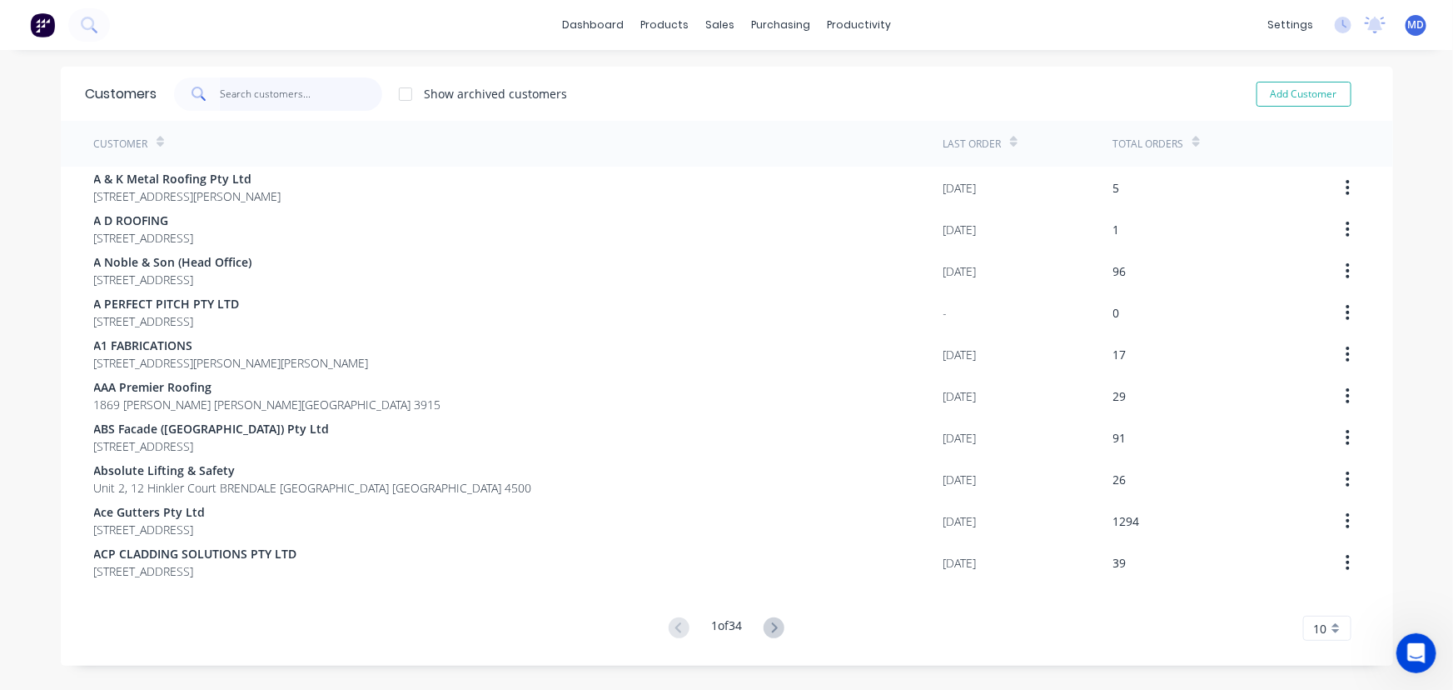
click at [262, 99] on input "text" at bounding box center [301, 93] width 162 height 33
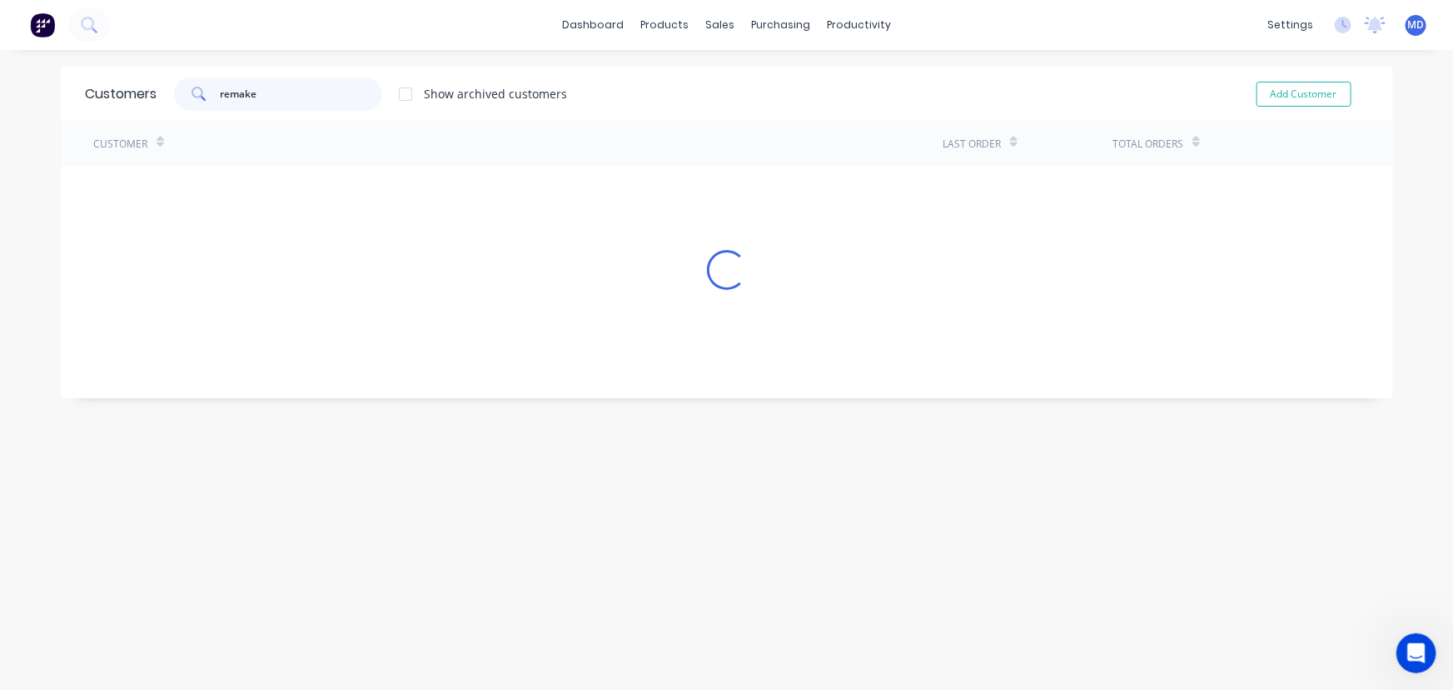
type input "remake"
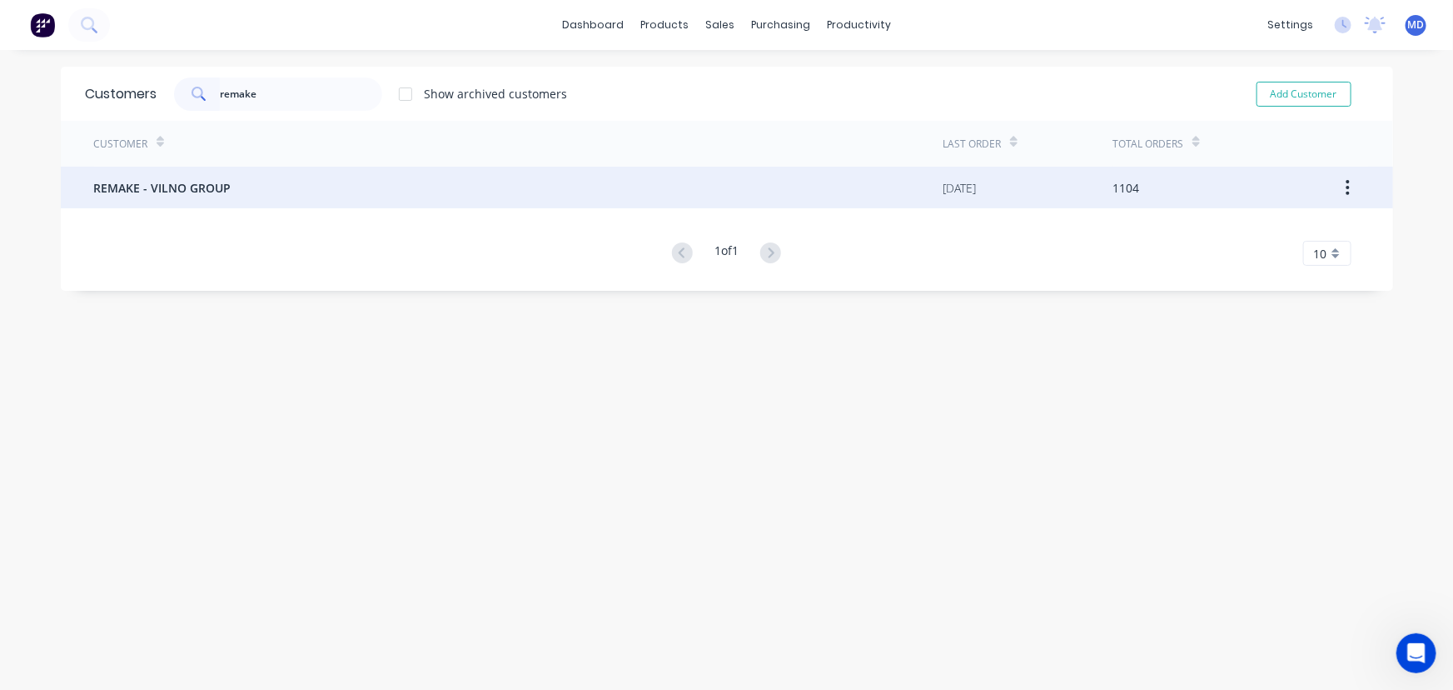
click at [164, 185] on span "REMAKE - VILNO GROUP" at bounding box center [162, 187] width 137 height 17
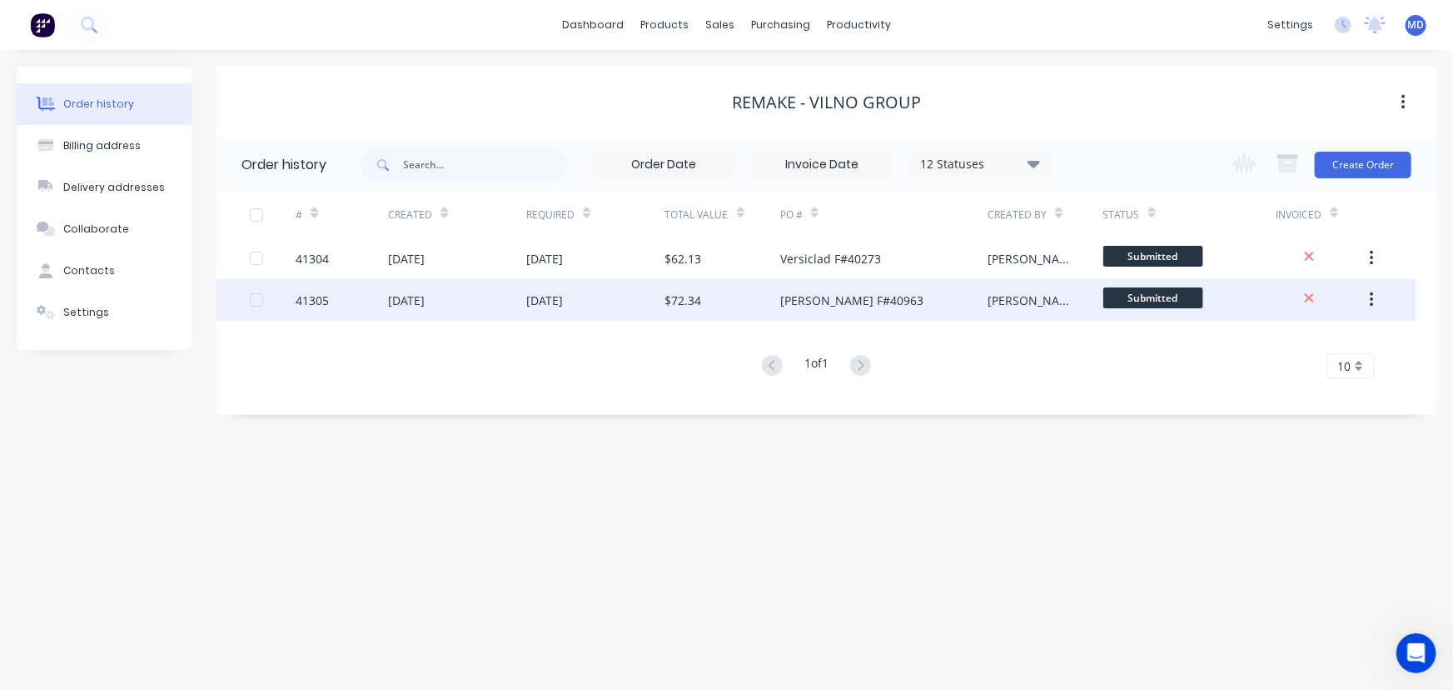
click at [500, 301] on div "[DATE]" at bounding box center [457, 300] width 138 height 42
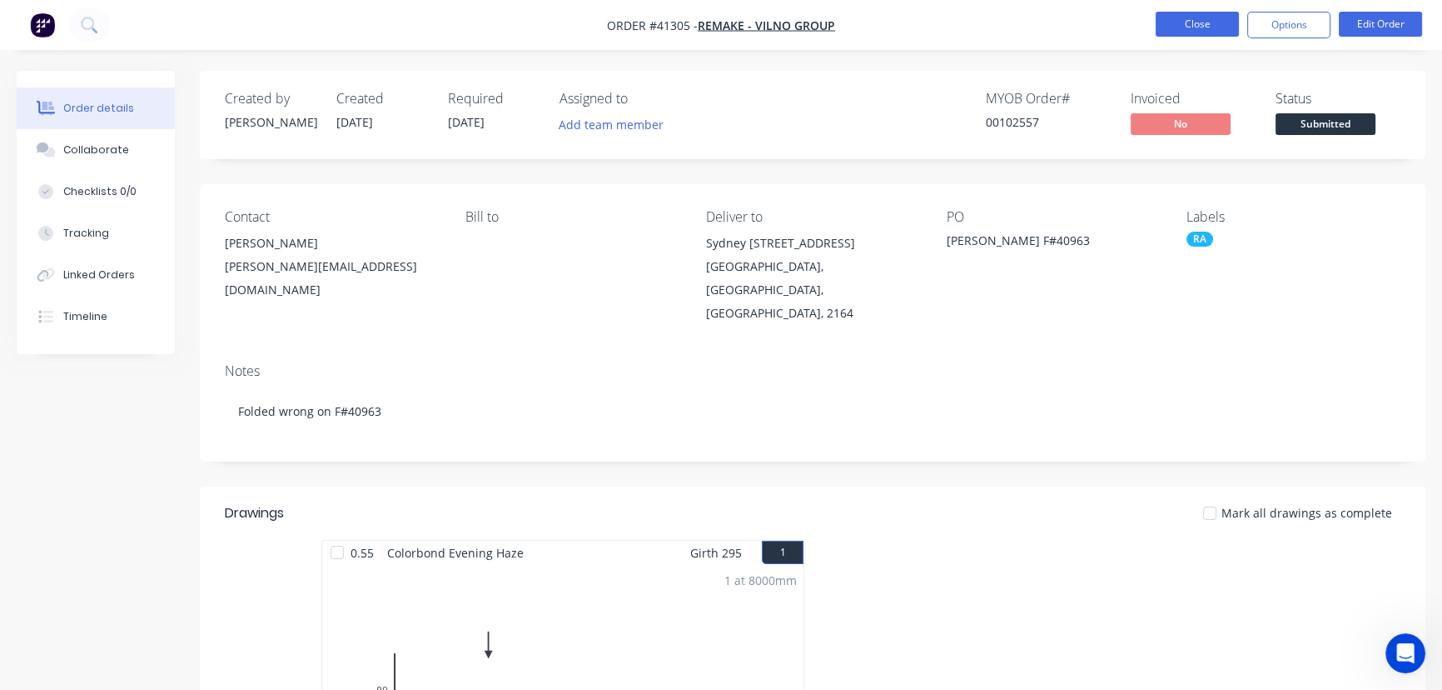
click at [1173, 27] on button "Close" at bounding box center [1197, 24] width 83 height 25
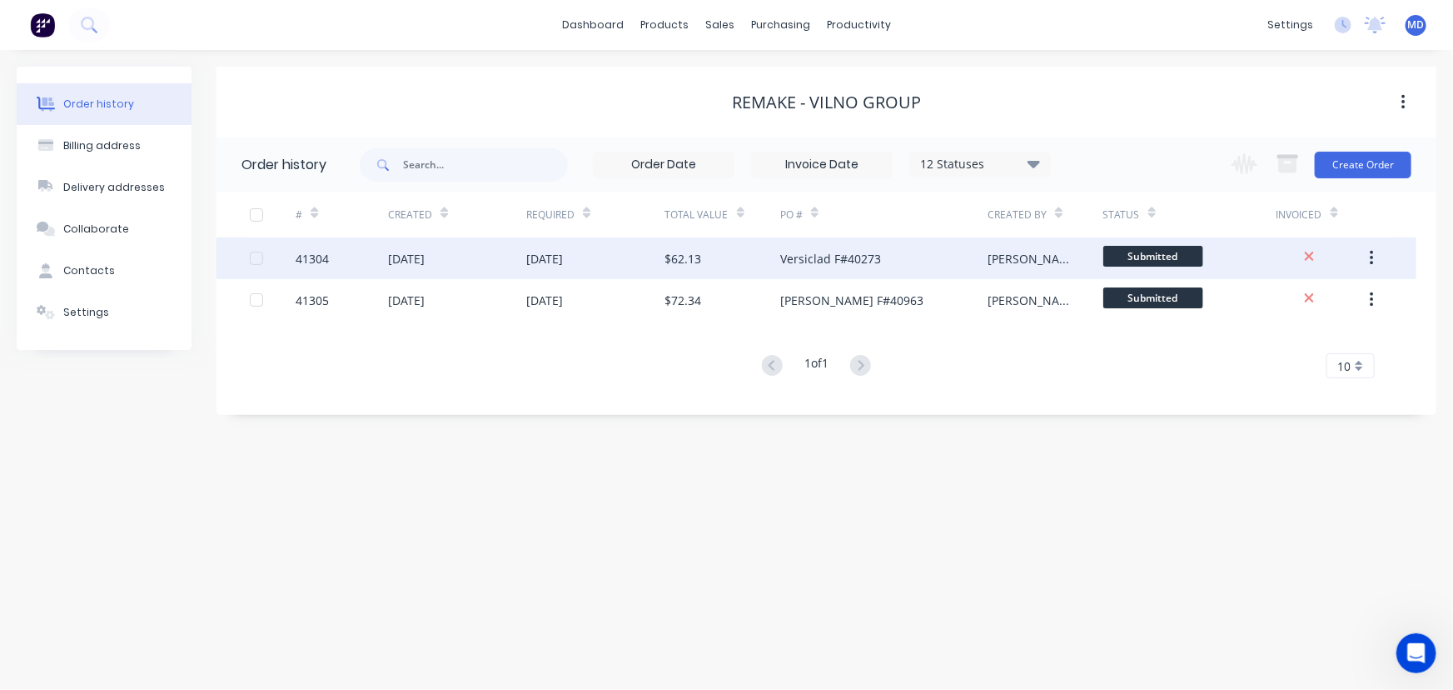
click at [489, 260] on div "[DATE]" at bounding box center [457, 258] width 138 height 42
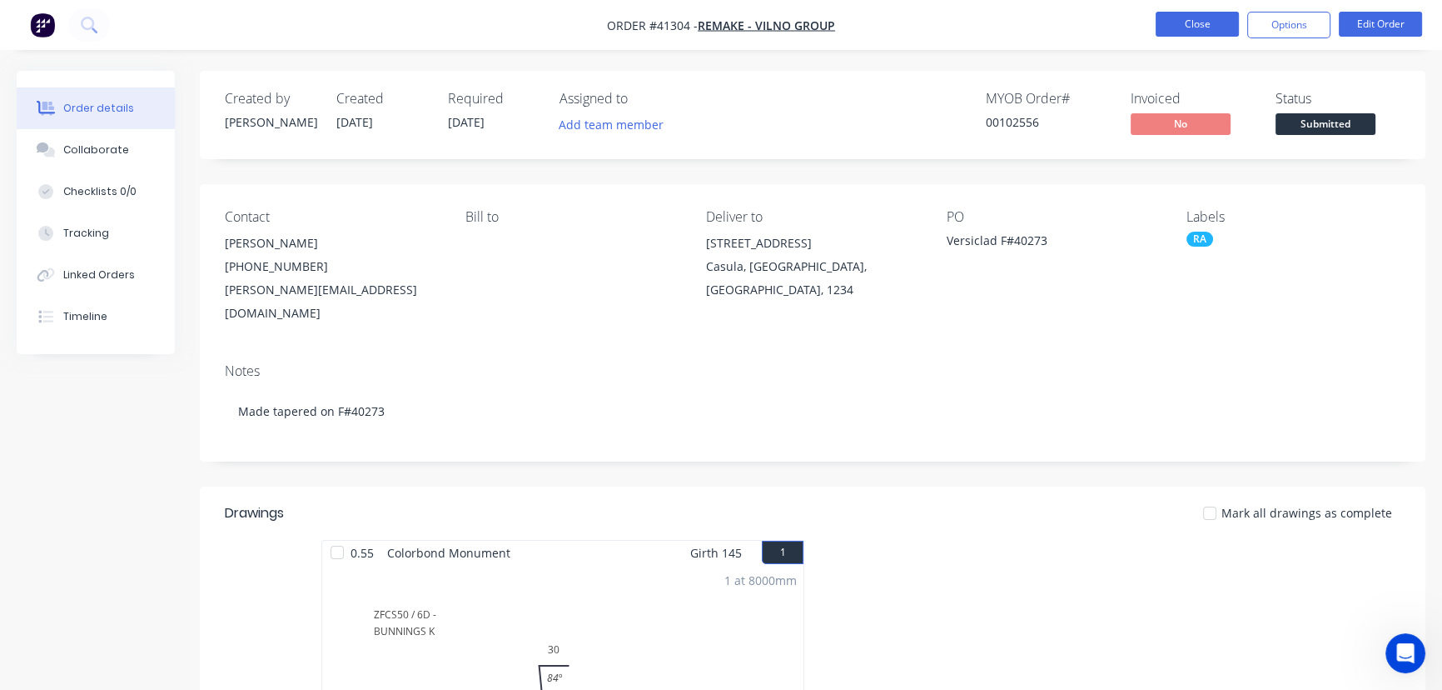
click at [1193, 27] on button "Close" at bounding box center [1197, 24] width 83 height 25
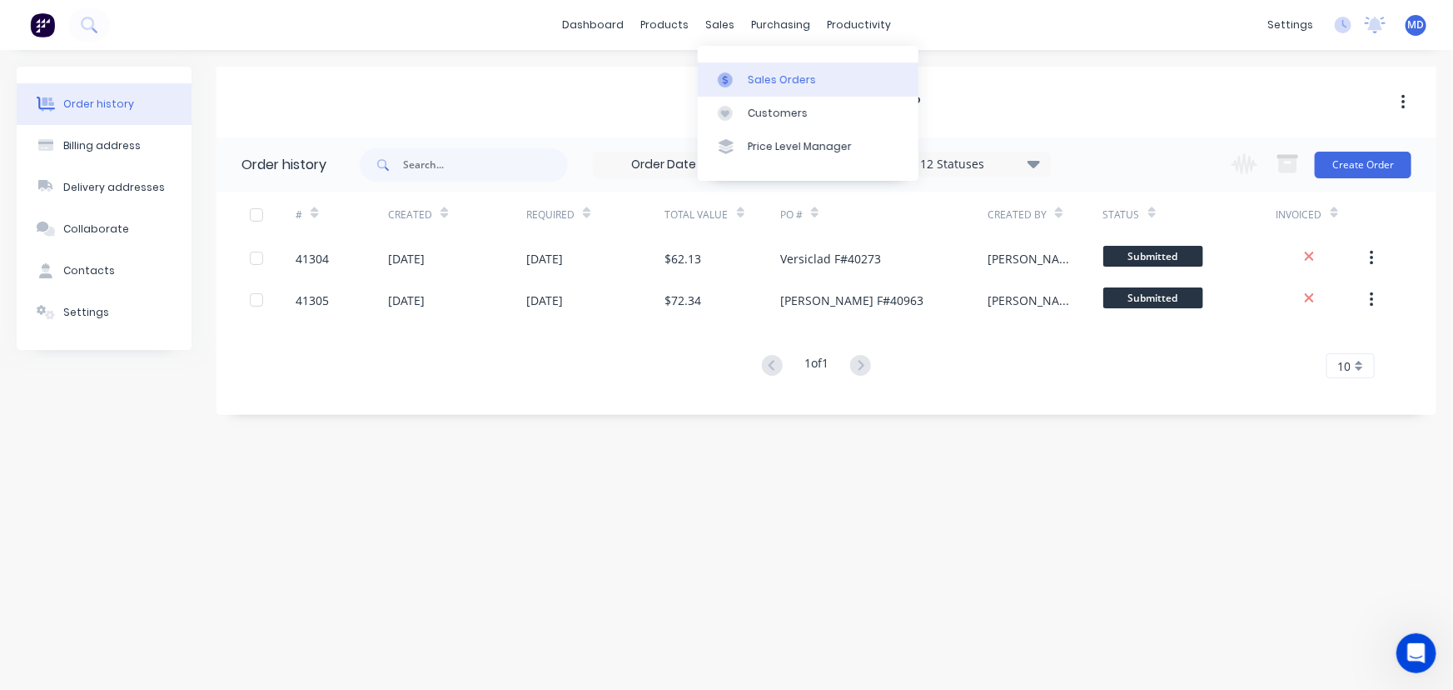
click at [788, 76] on div "Sales Orders" at bounding box center [782, 79] width 68 height 15
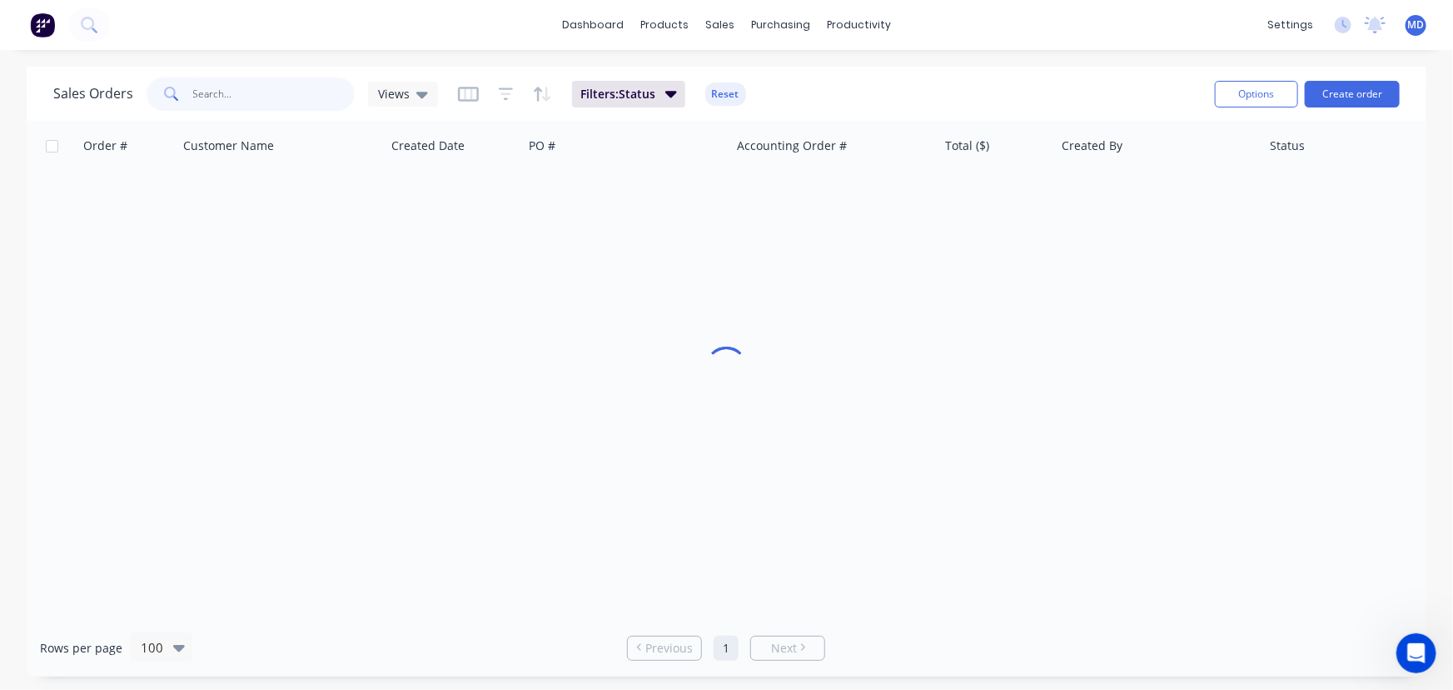
click at [287, 96] on input "text" at bounding box center [274, 93] width 162 height 33
type input "40273"
click at [400, 93] on span "Views" at bounding box center [394, 93] width 32 height 17
click at [400, 266] on button "ARCHIVED" at bounding box center [468, 268] width 190 height 19
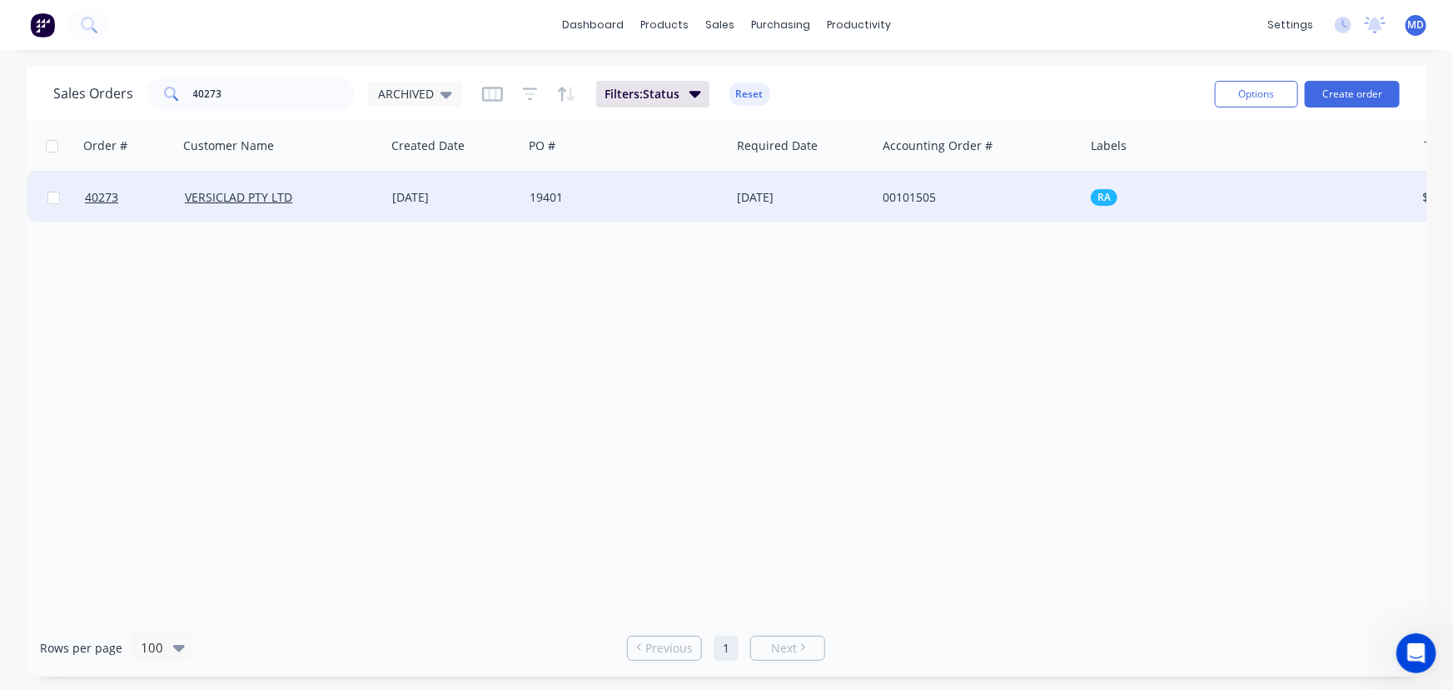
click at [350, 186] on div "VERSICLAD PTY LTD" at bounding box center [281, 197] width 207 height 50
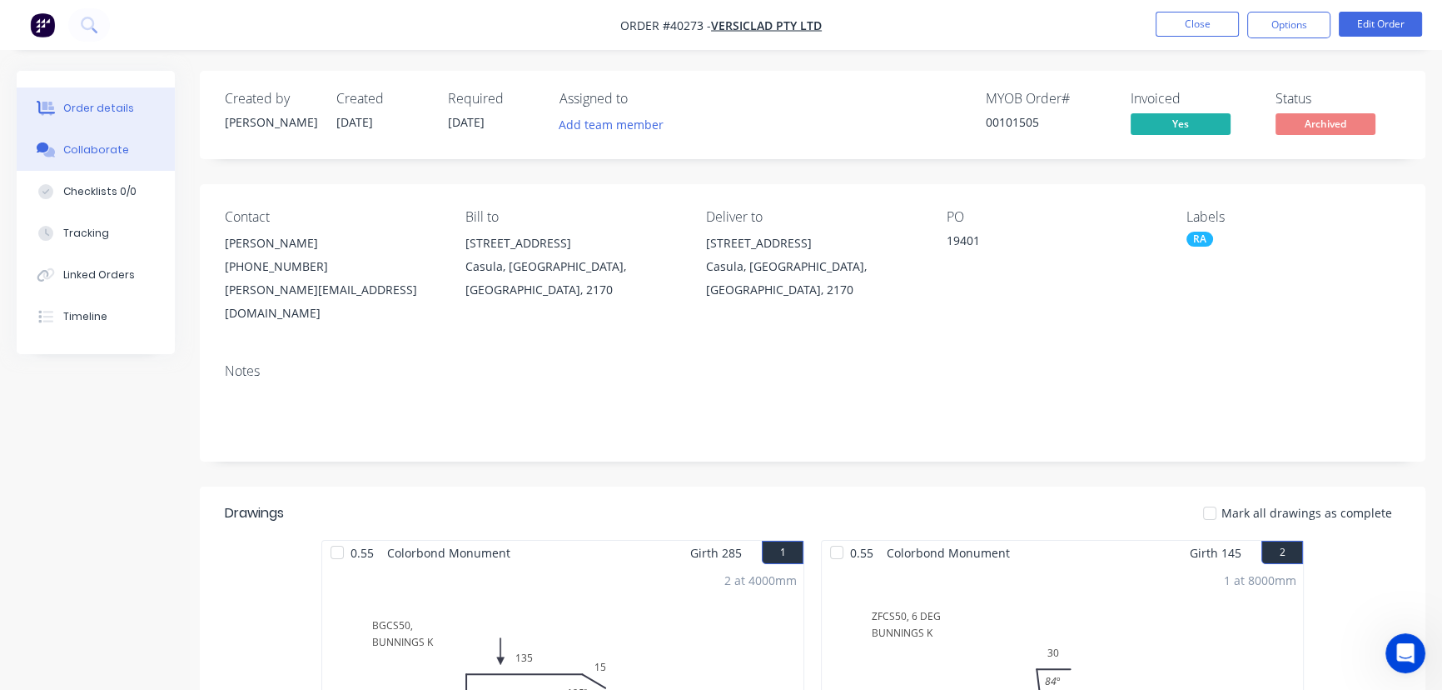
click at [90, 147] on div "Collaborate" at bounding box center [96, 149] width 66 height 15
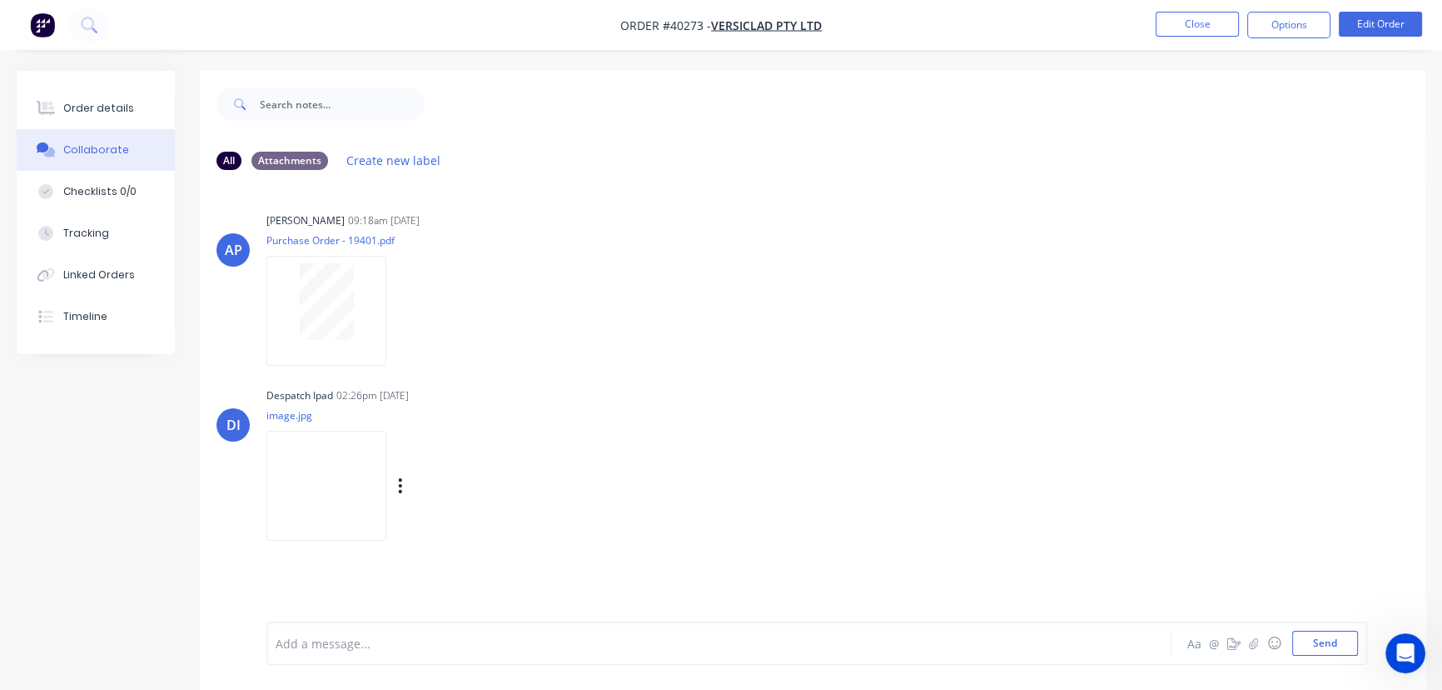
click at [328, 483] on img at bounding box center [326, 485] width 120 height 109
click at [1188, 24] on button "Close" at bounding box center [1197, 24] width 83 height 25
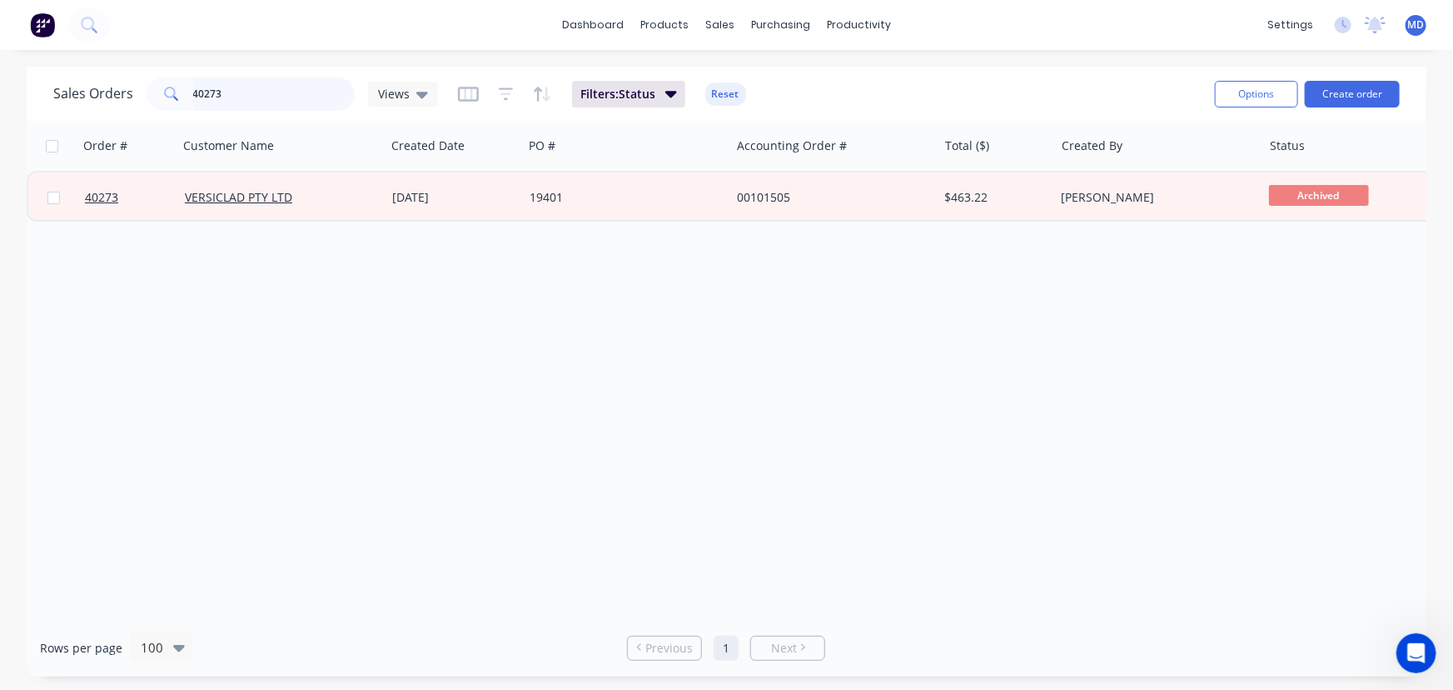
drag, startPoint x: 253, startPoint y: 91, endPoint x: 83, endPoint y: 79, distance: 170.3
click at [83, 79] on div "Sales Orders 40273 Views" at bounding box center [245, 93] width 385 height 33
type input "40963"
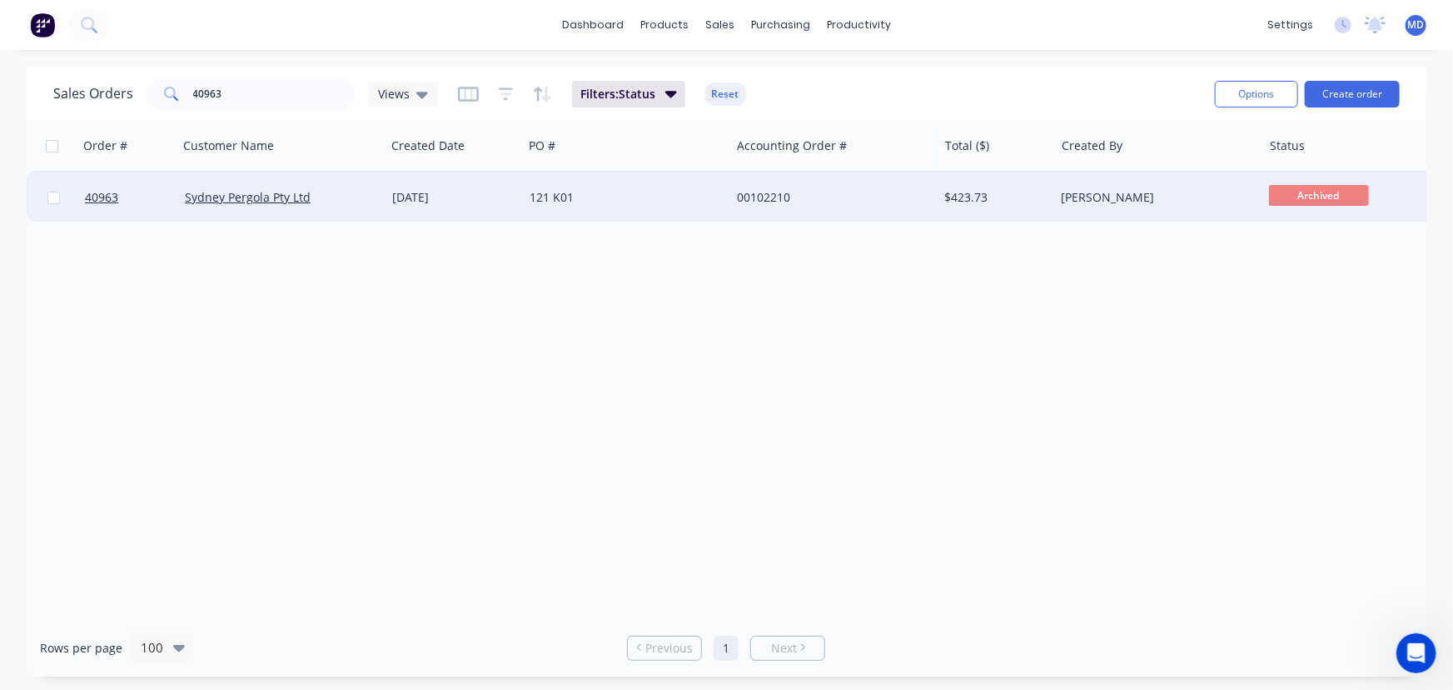
click at [643, 199] on div "121 K01" at bounding box center [622, 197] width 185 height 17
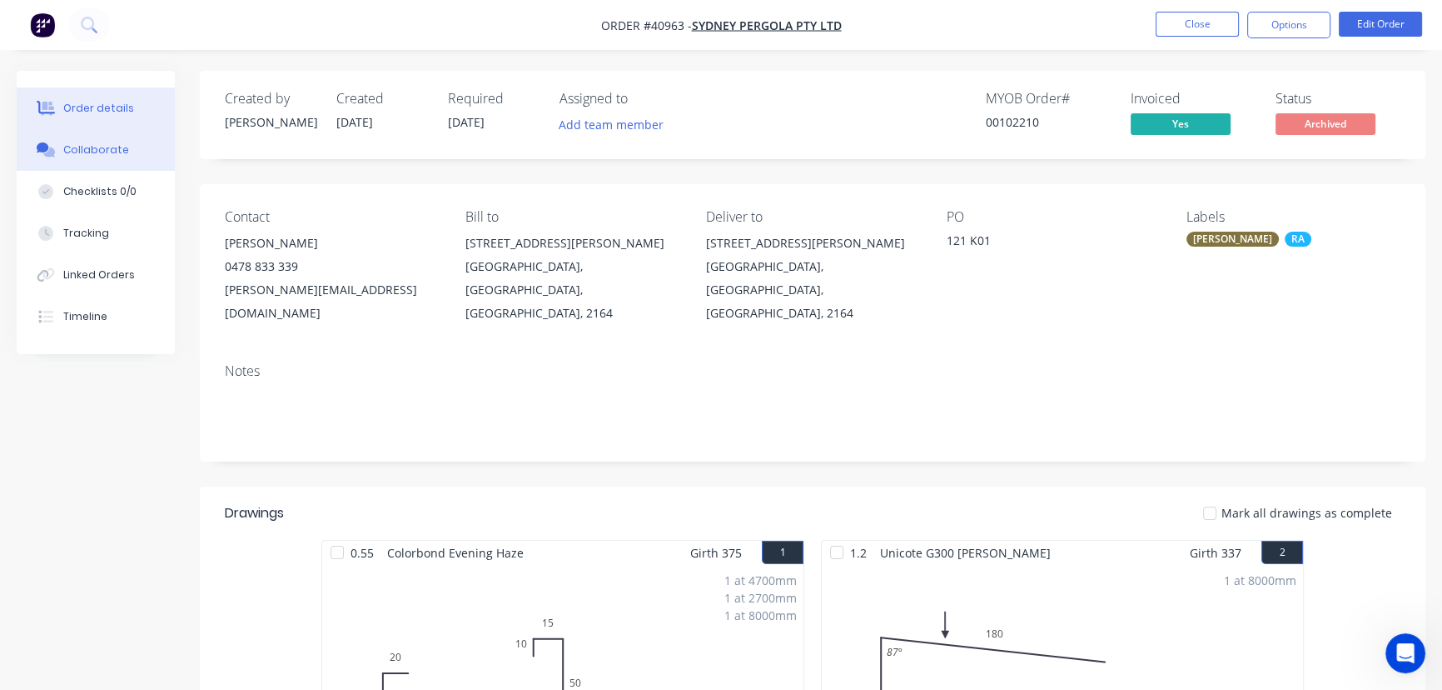
click at [100, 142] on div "Collaborate" at bounding box center [96, 149] width 66 height 15
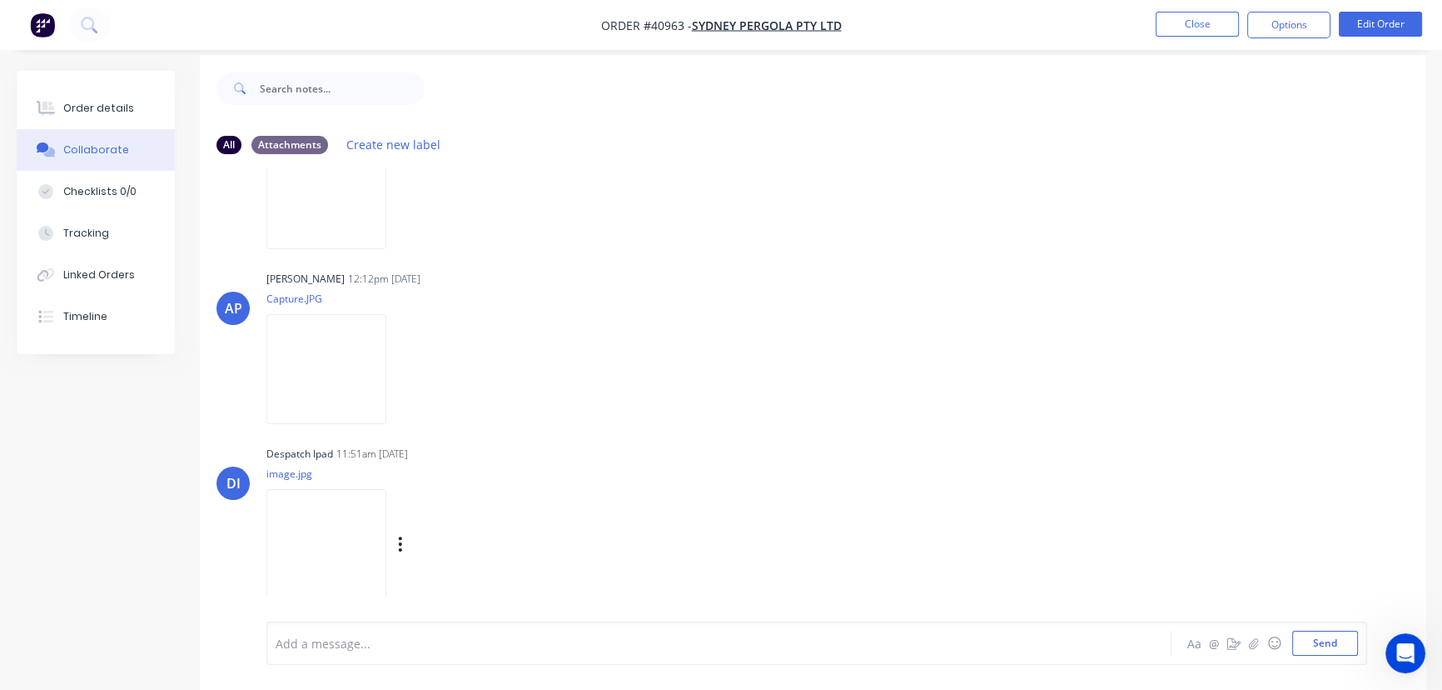
scroll to position [25, 0]
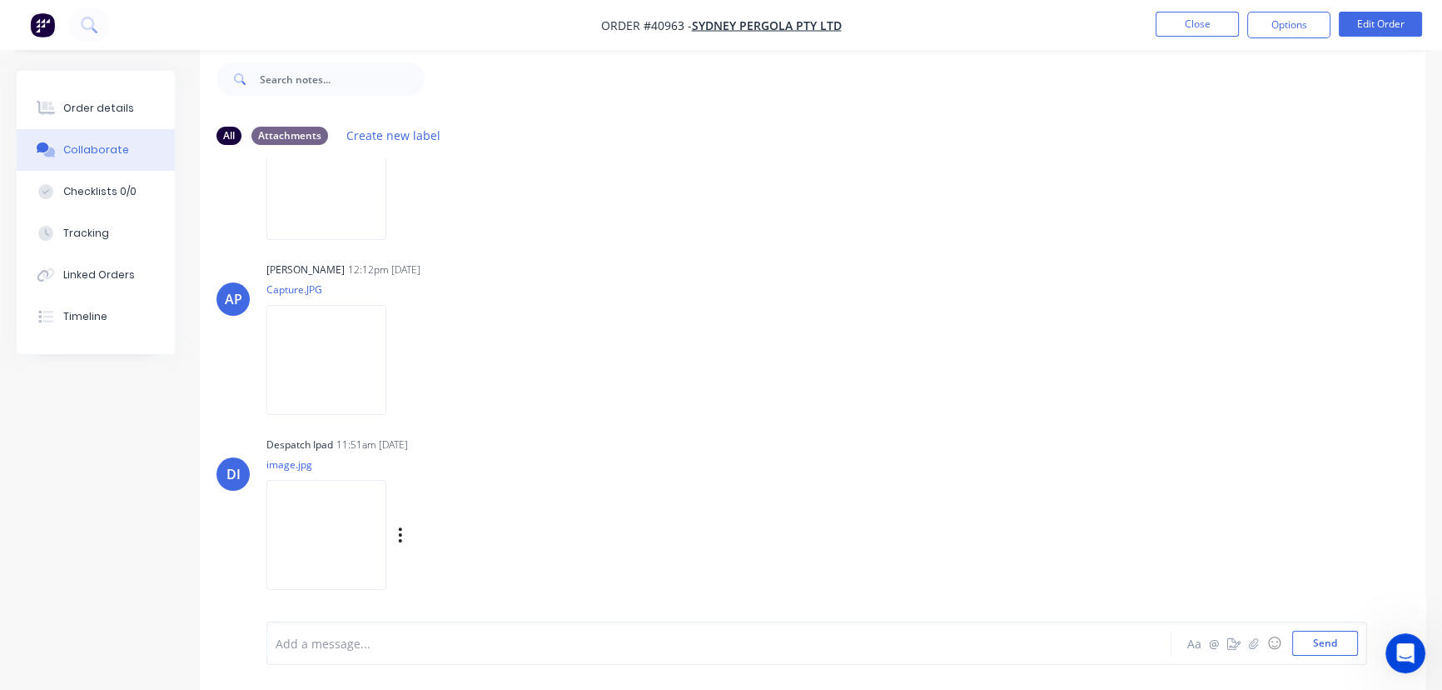
click at [306, 555] on img at bounding box center [326, 534] width 120 height 109
click at [1186, 23] on button "Close" at bounding box center [1197, 24] width 83 height 25
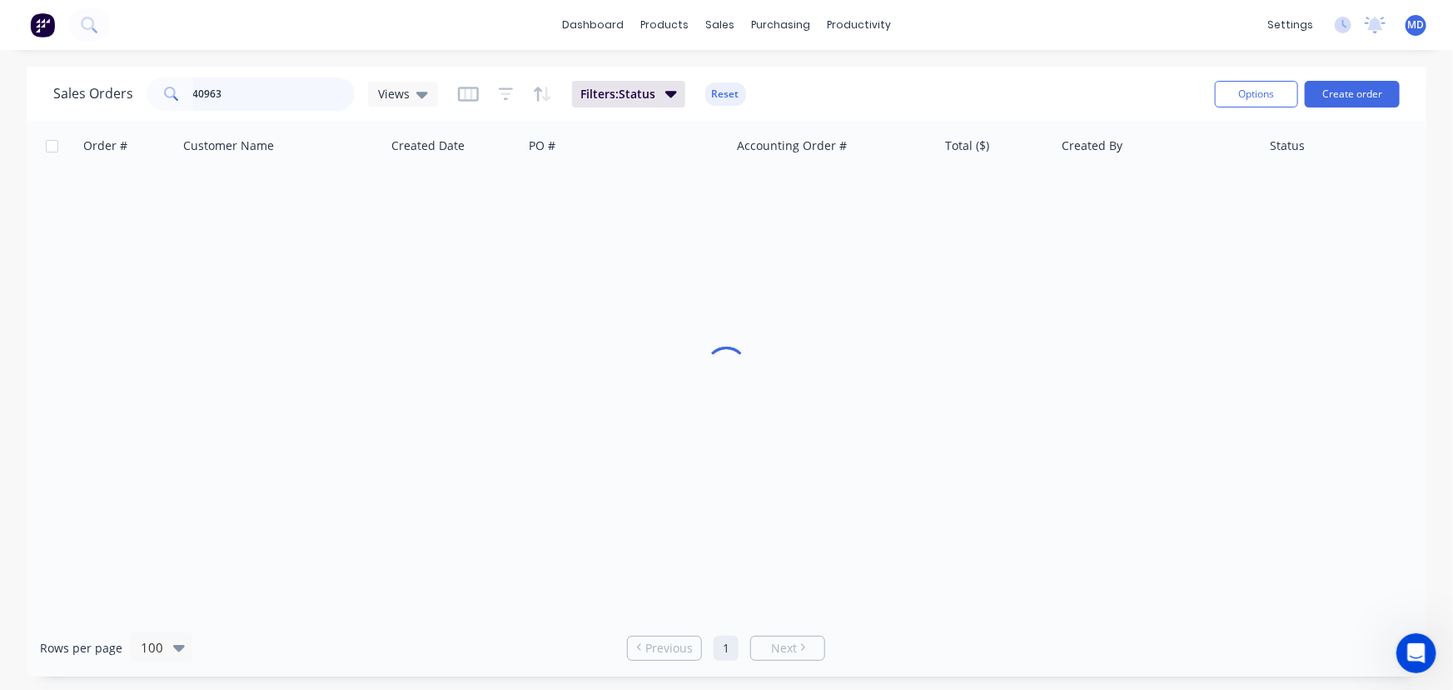
drag, startPoint x: 83, startPoint y: 86, endPoint x: 67, endPoint y: 82, distance: 17.2
click at [67, 84] on div "Sales Orders 40963 Views" at bounding box center [245, 93] width 385 height 33
